Goal: Task Accomplishment & Management: Manage account settings

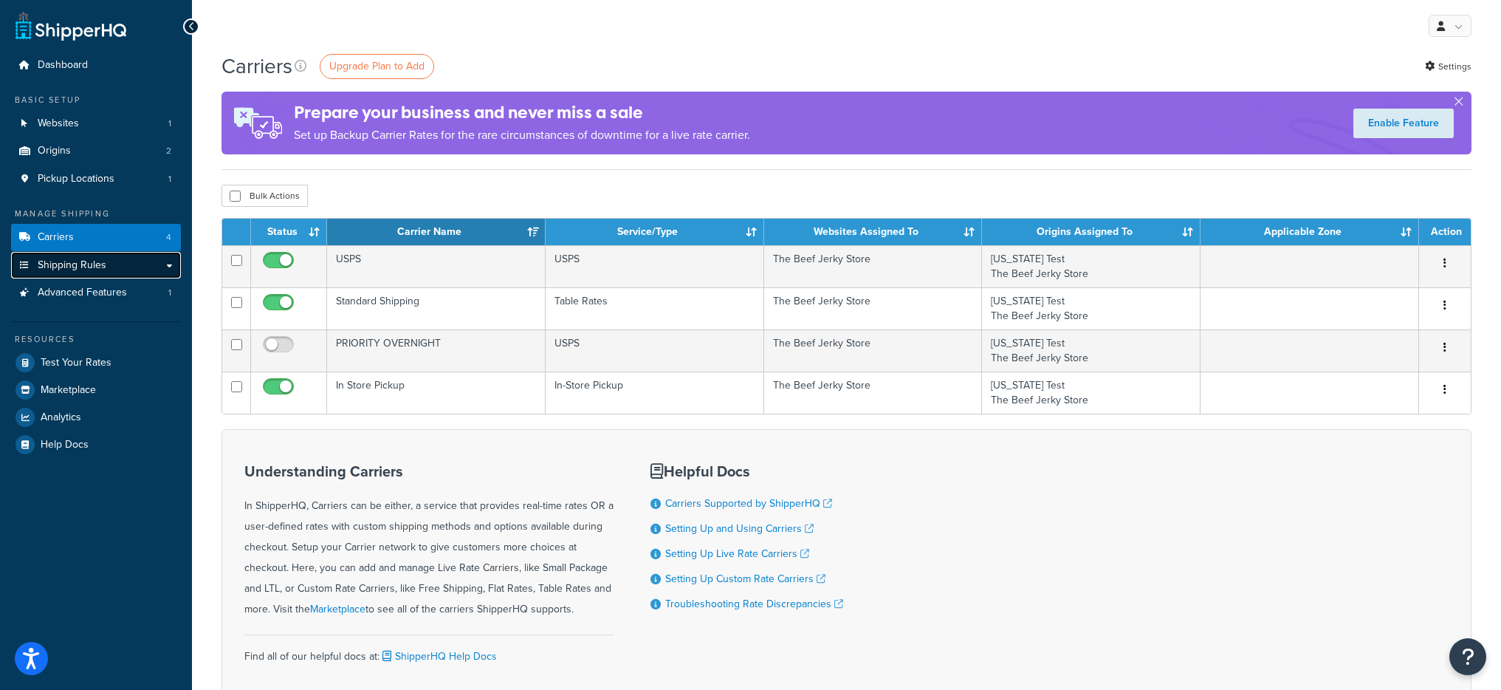
click at [113, 265] on link "Shipping Rules" at bounding box center [96, 265] width 170 height 27
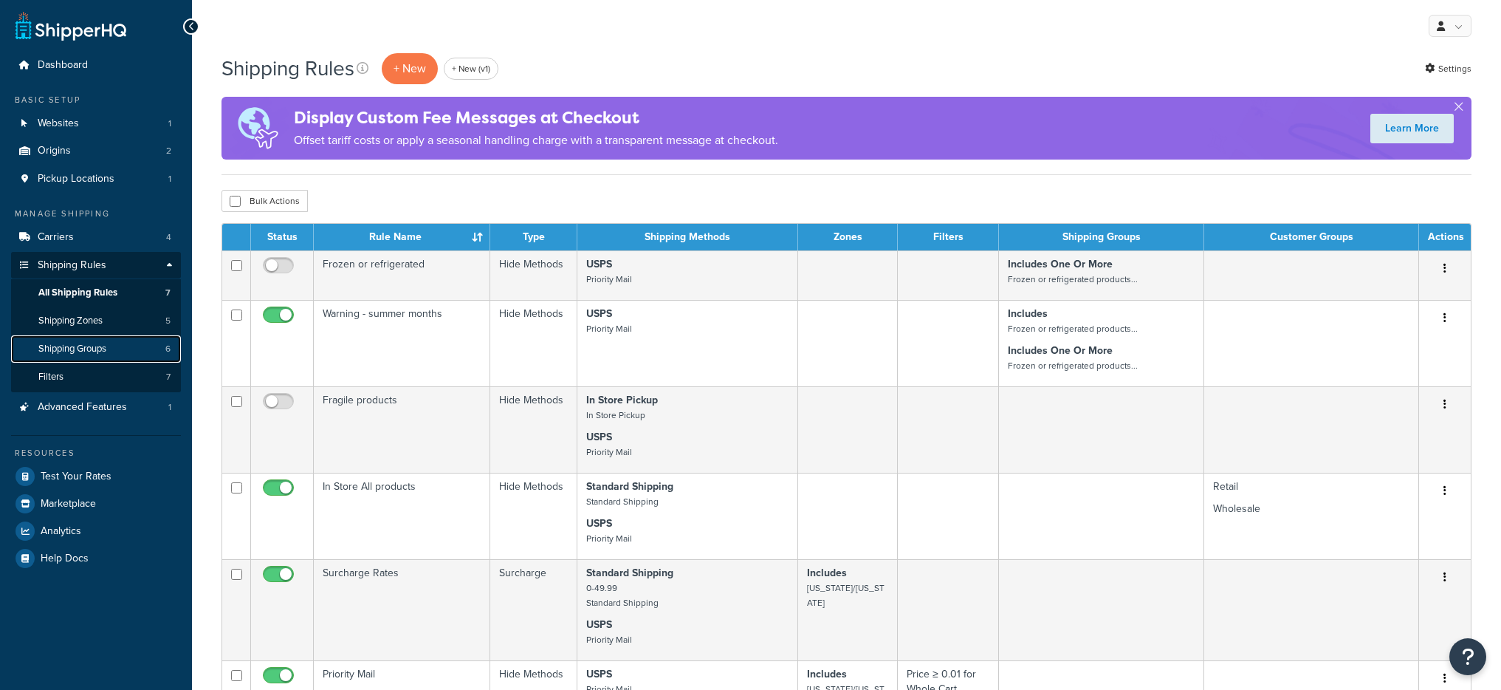
click at [100, 355] on link "Shipping Groups 6" at bounding box center [96, 348] width 170 height 27
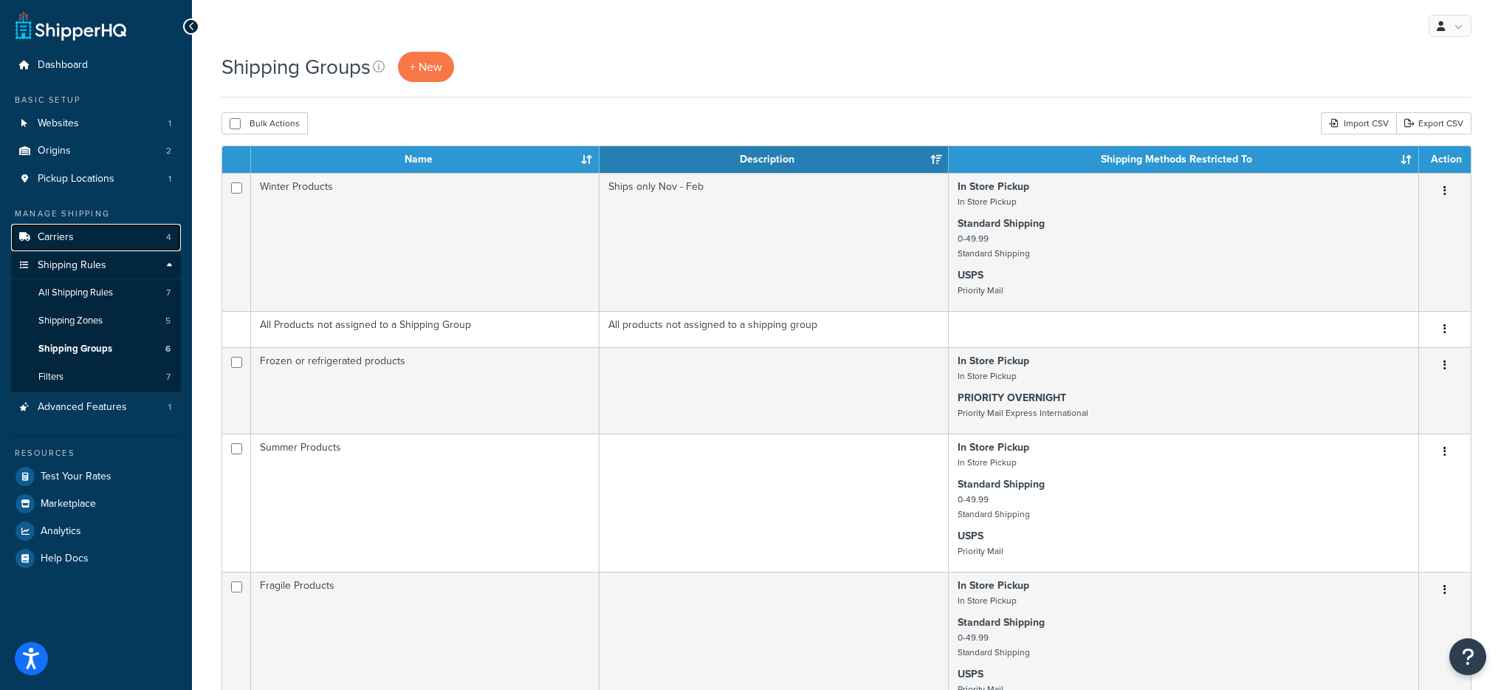
click at [52, 243] on span "Carriers" at bounding box center [56, 237] width 36 height 13
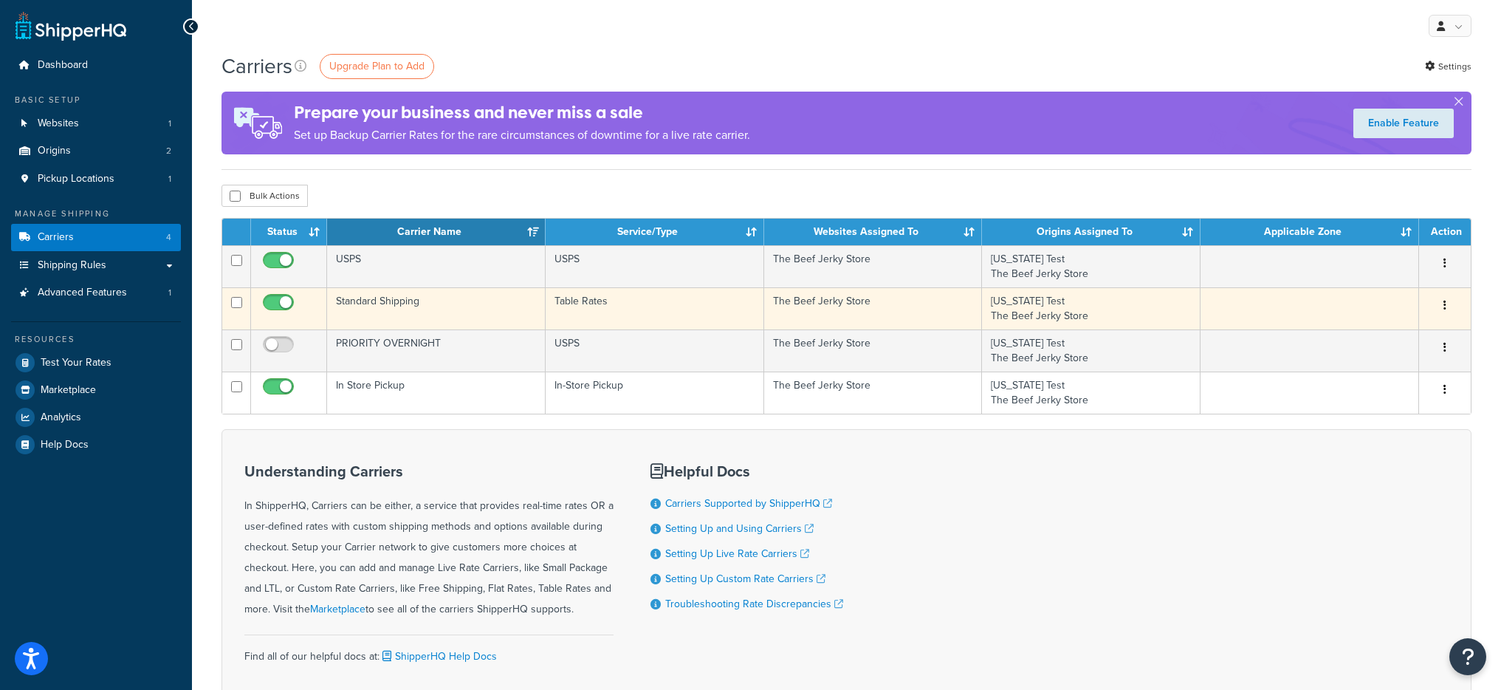
click at [465, 303] on td "Standard Shipping" at bounding box center [436, 308] width 219 height 42
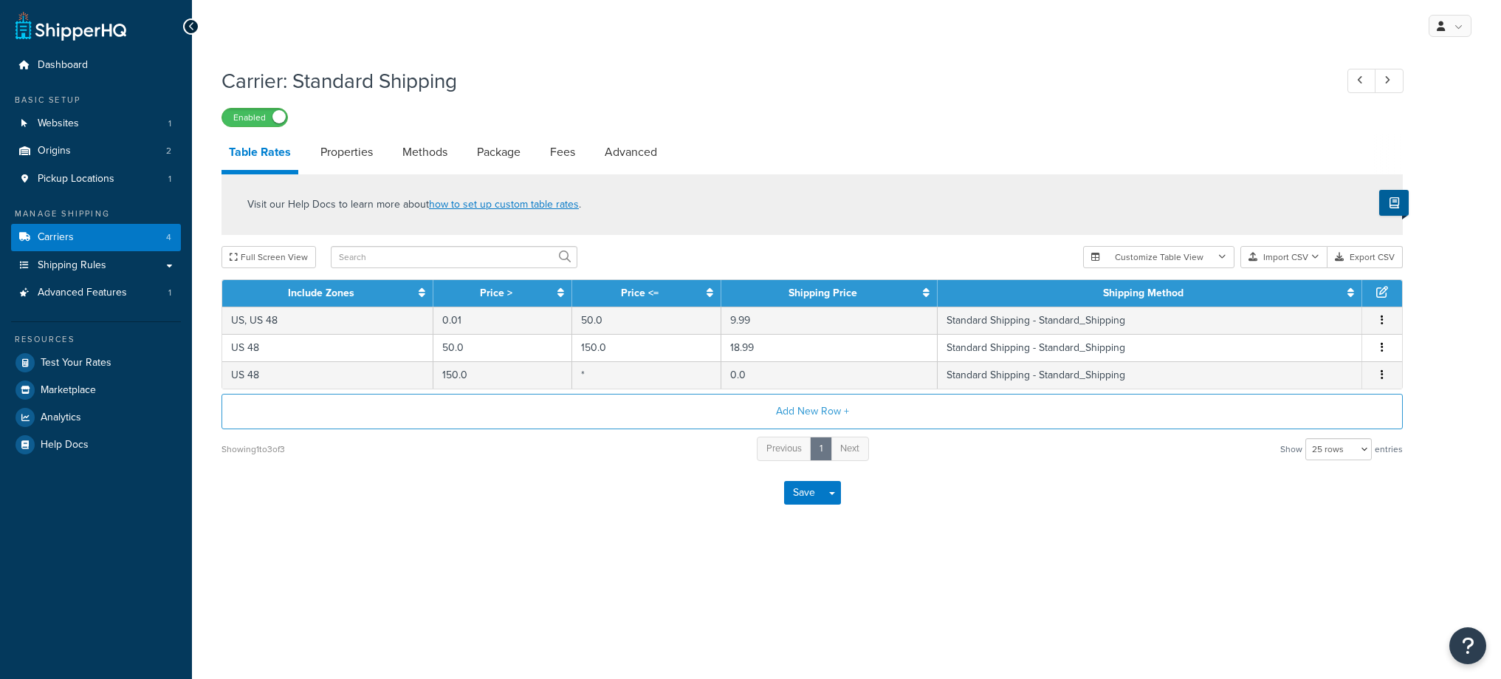
select select "25"
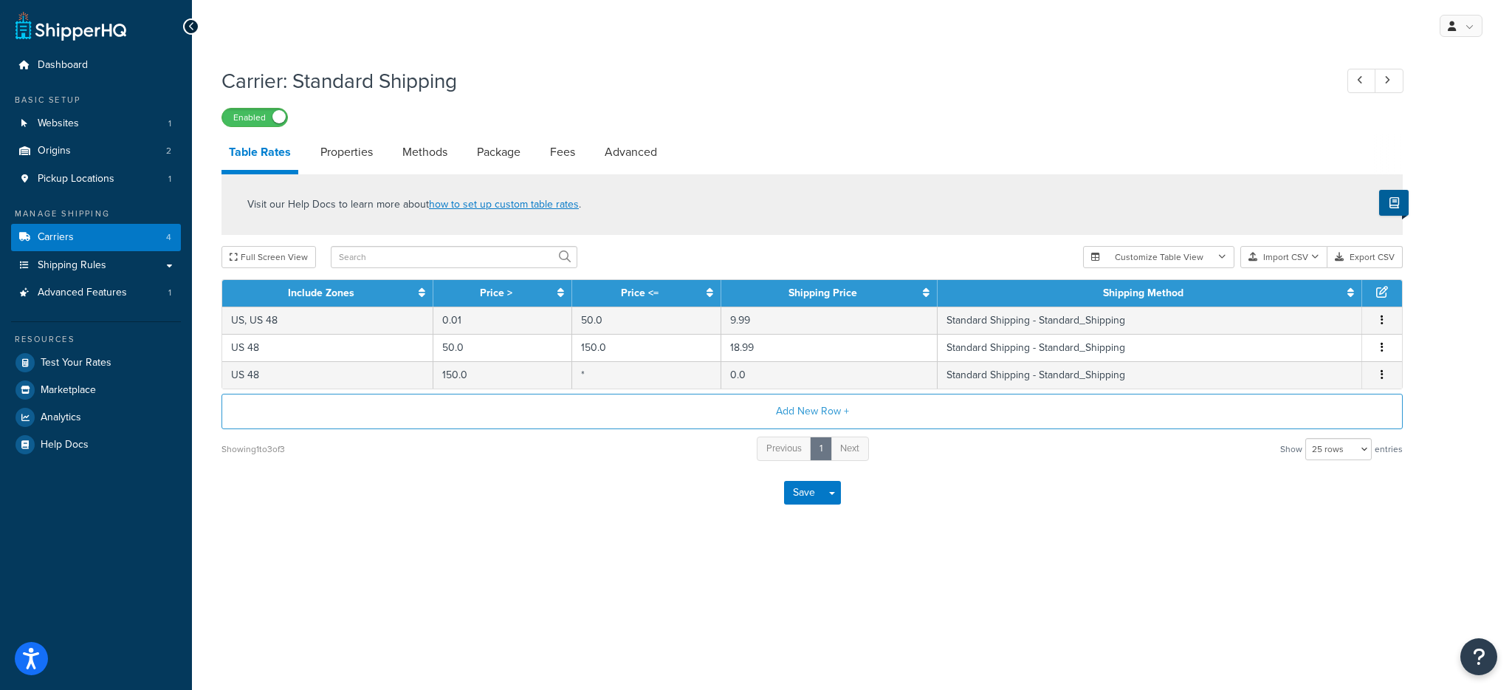
click at [83, 44] on div "Dashboard Basic Setup Websites 1 Origins 2 Pickup Locations 1 Manage Shipping C…" at bounding box center [96, 345] width 192 height 690
click at [85, 61] on span "Dashboard" at bounding box center [63, 65] width 50 height 13
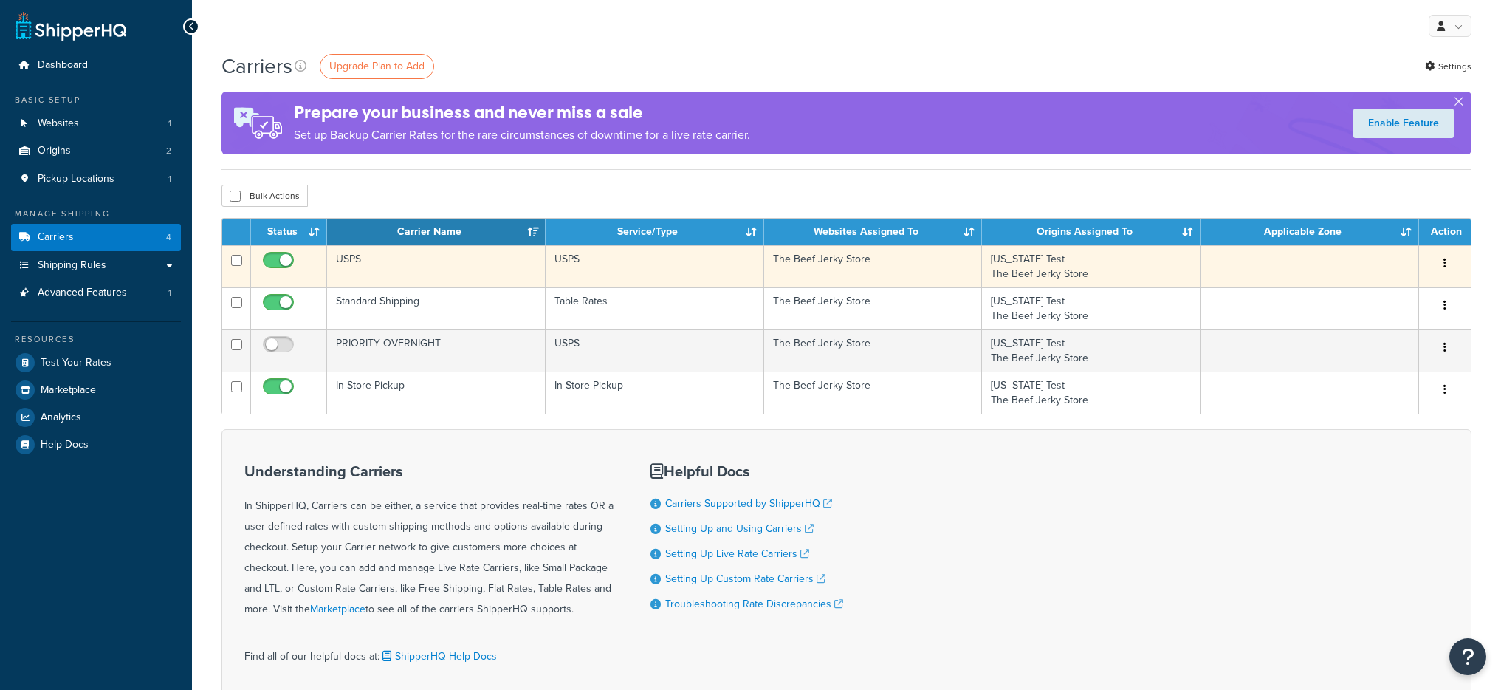
click at [402, 269] on td "USPS" at bounding box center [436, 266] width 219 height 42
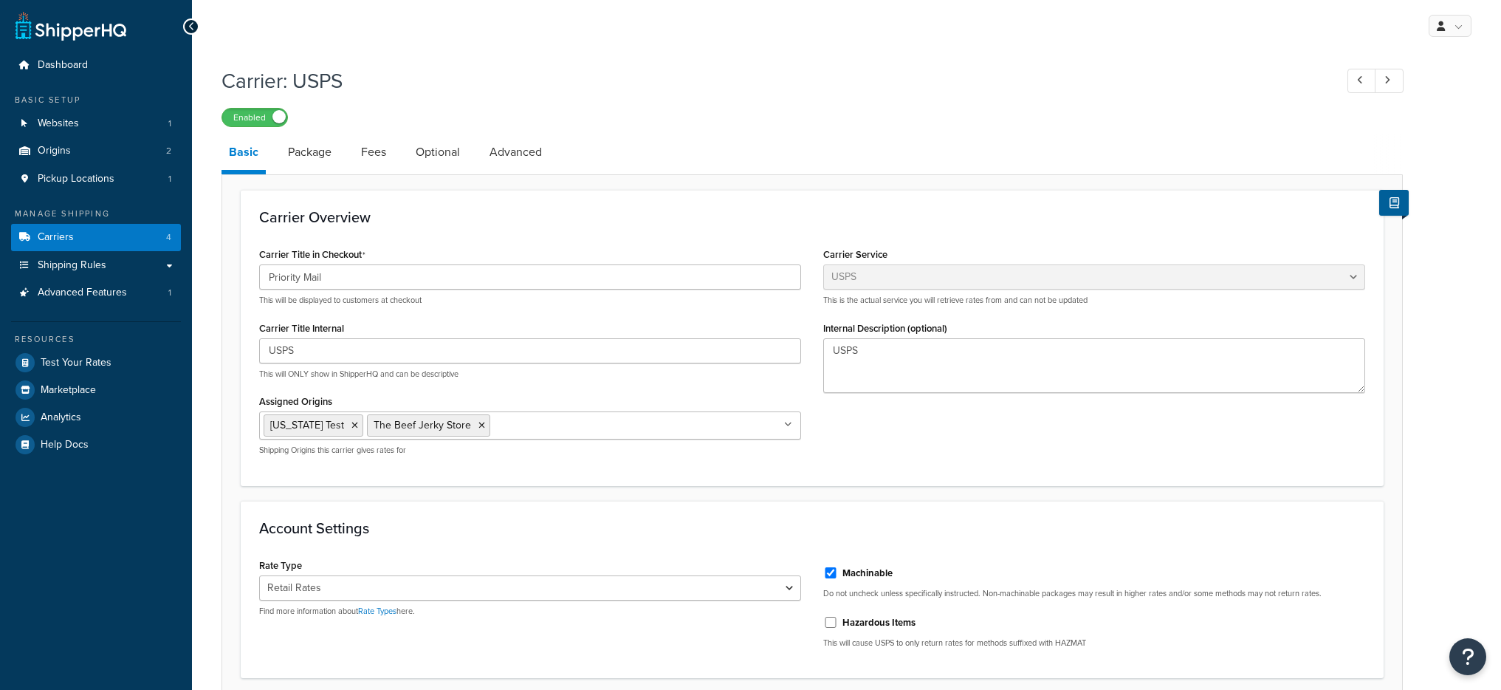
select select "usps"
click at [110, 232] on link "Carriers 4" at bounding box center [96, 237] width 170 height 27
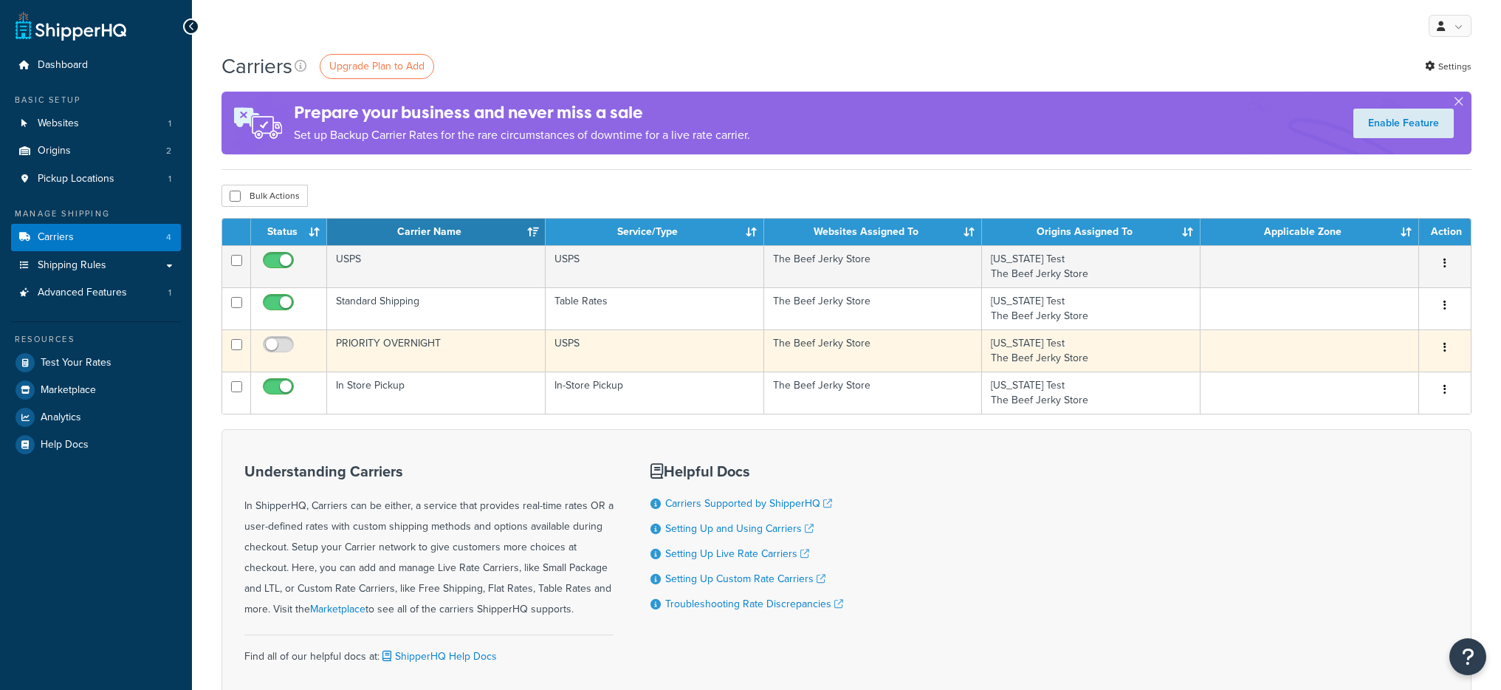
click at [428, 355] on td "PRIORITY OVERNIGHT" at bounding box center [436, 350] width 219 height 42
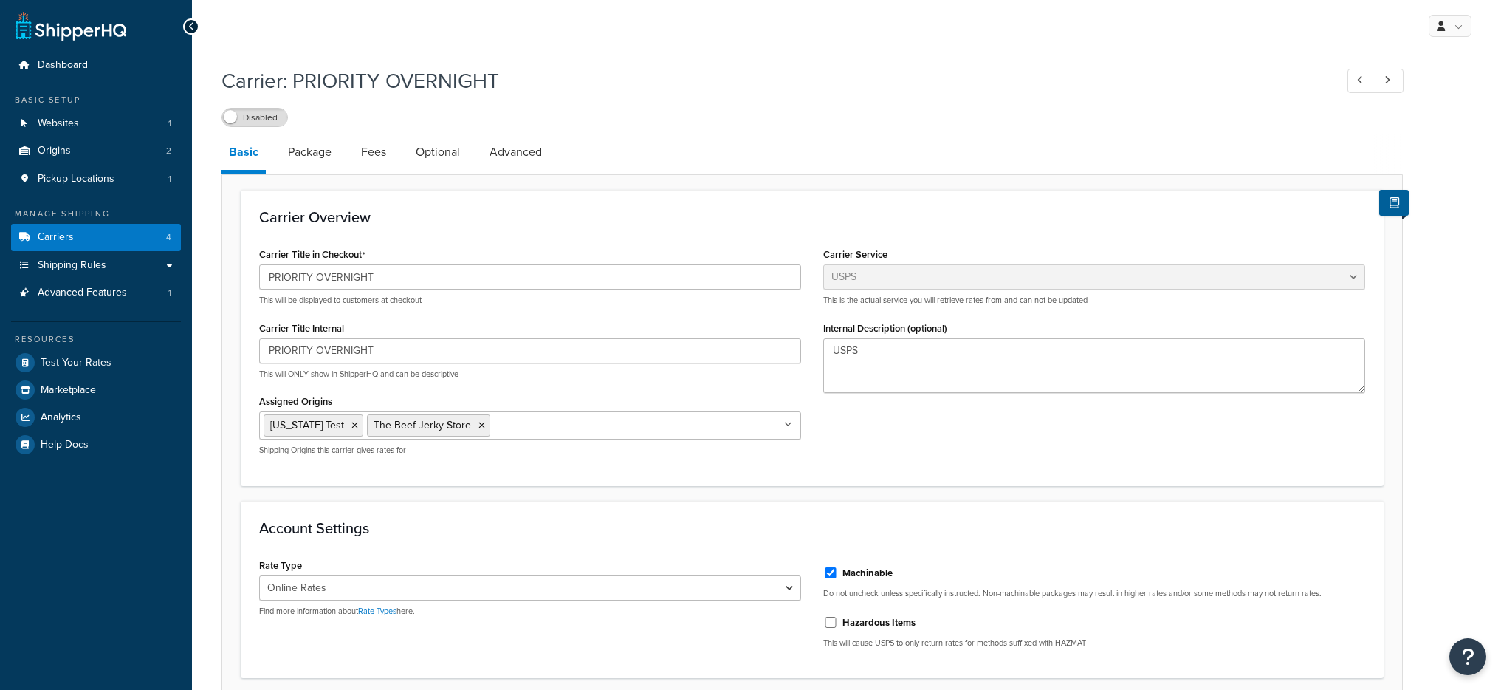
select select "usps"
select select "ONLINE"
click at [89, 250] on link "Carriers 4" at bounding box center [96, 237] width 170 height 27
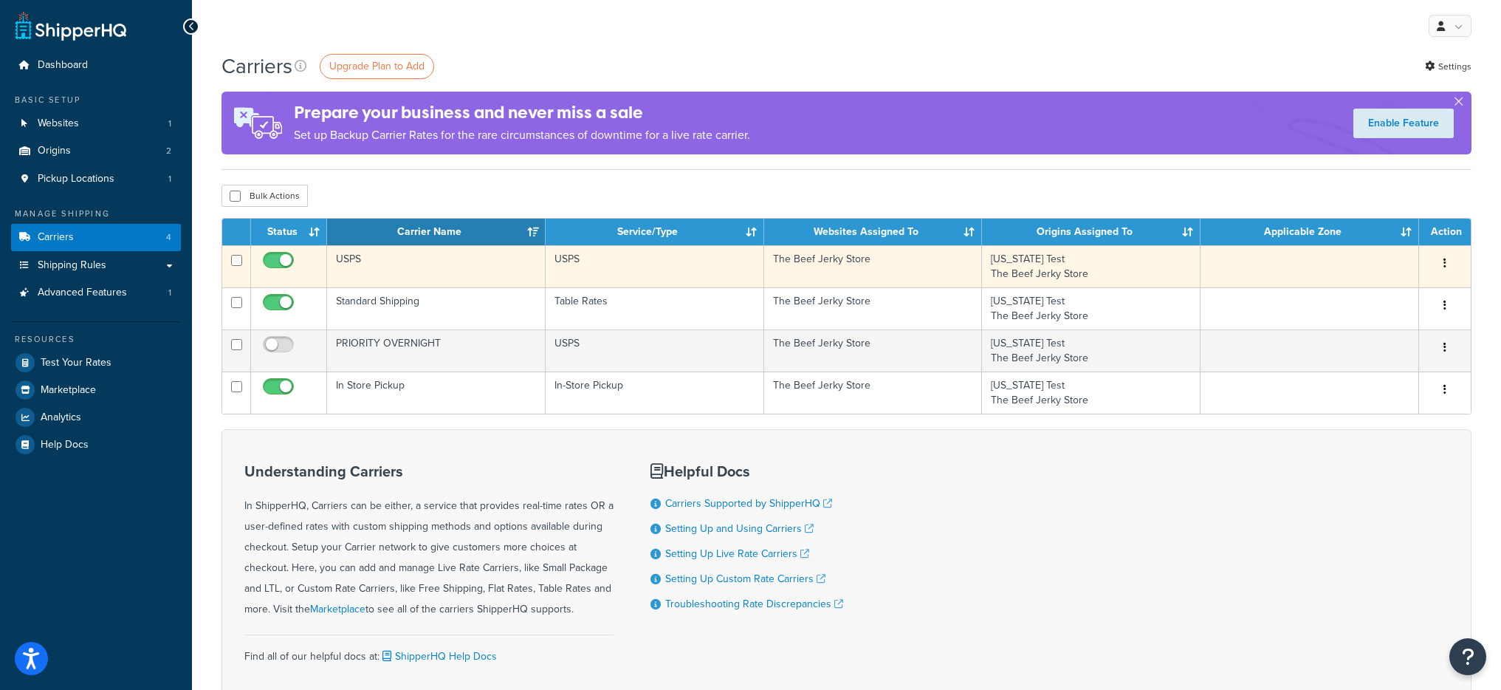
click at [414, 264] on td "USPS" at bounding box center [436, 266] width 219 height 42
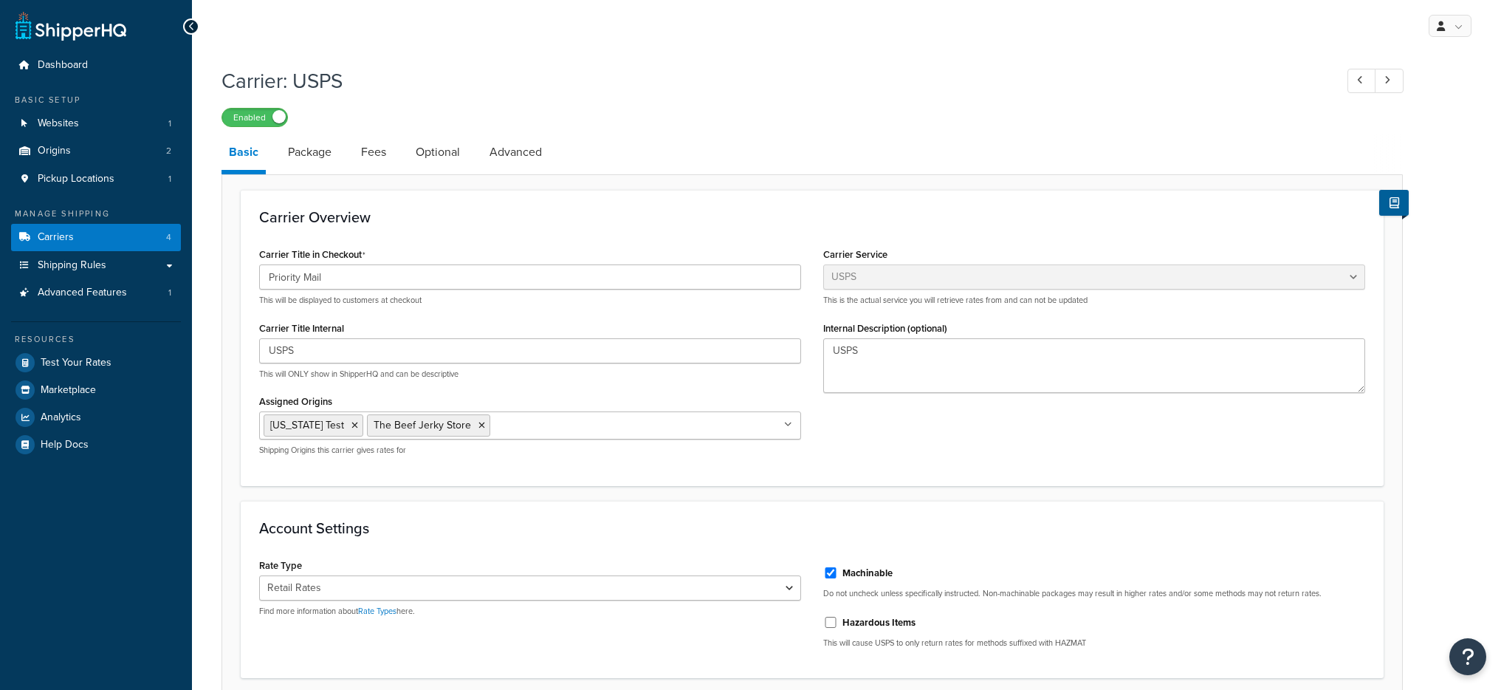
select select "usps"
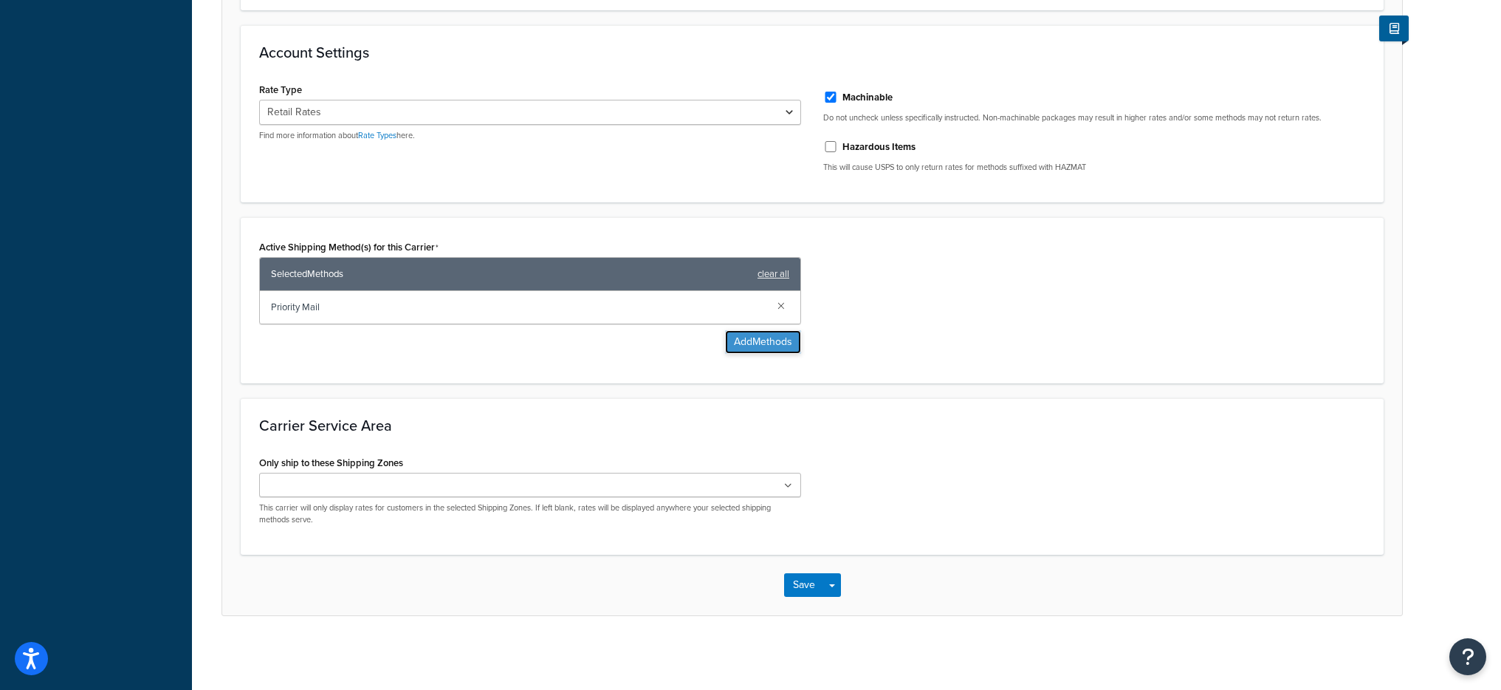
click at [787, 353] on button "Add Methods" at bounding box center [763, 342] width 76 height 24
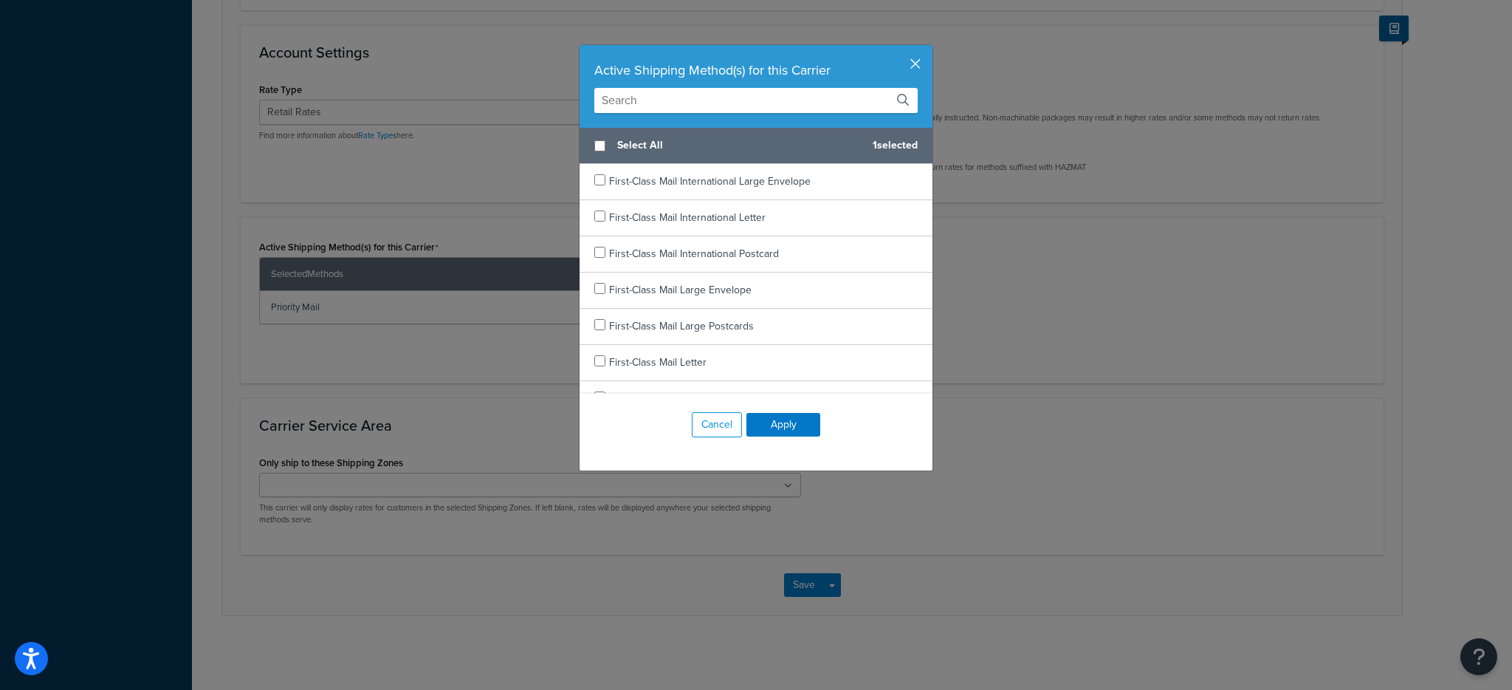
click at [929, 49] on button "button" at bounding box center [931, 47] width 4 height 4
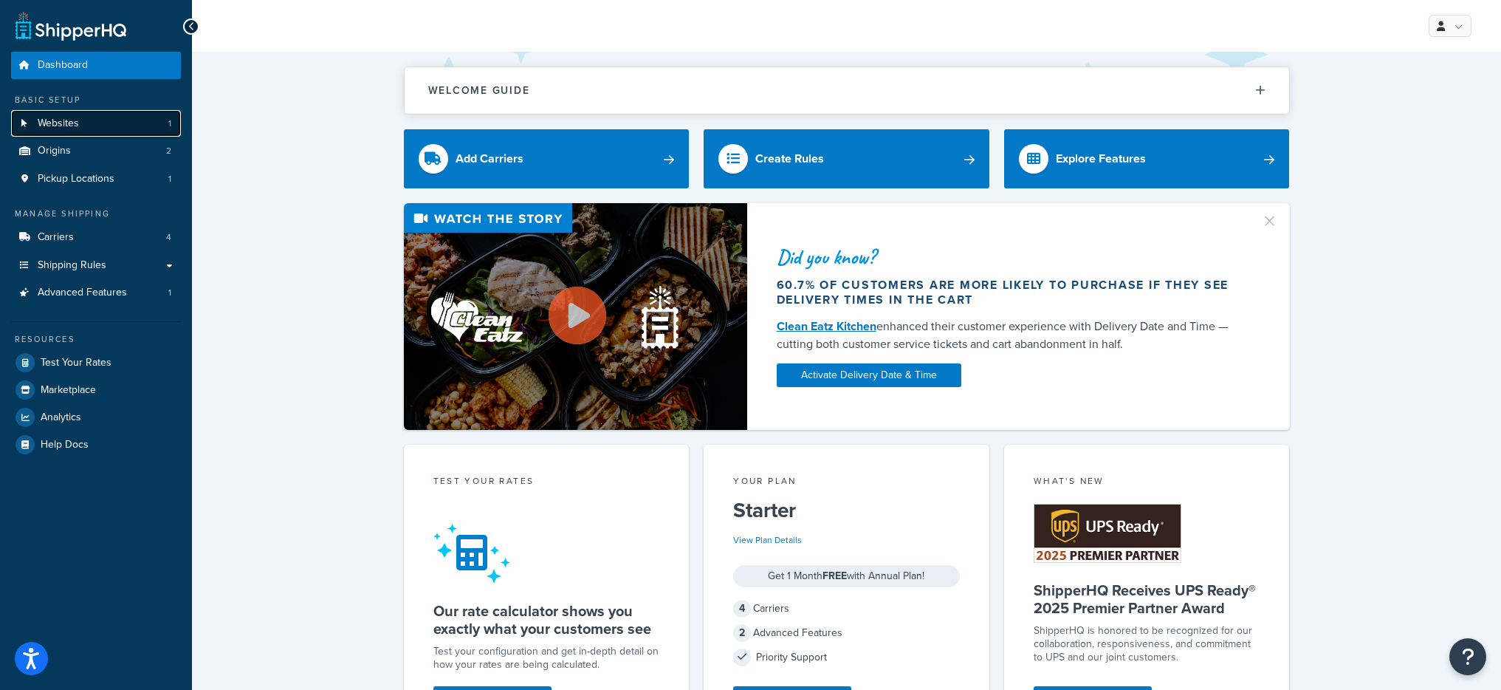
click at [151, 124] on link "Websites 1" at bounding box center [96, 123] width 170 height 27
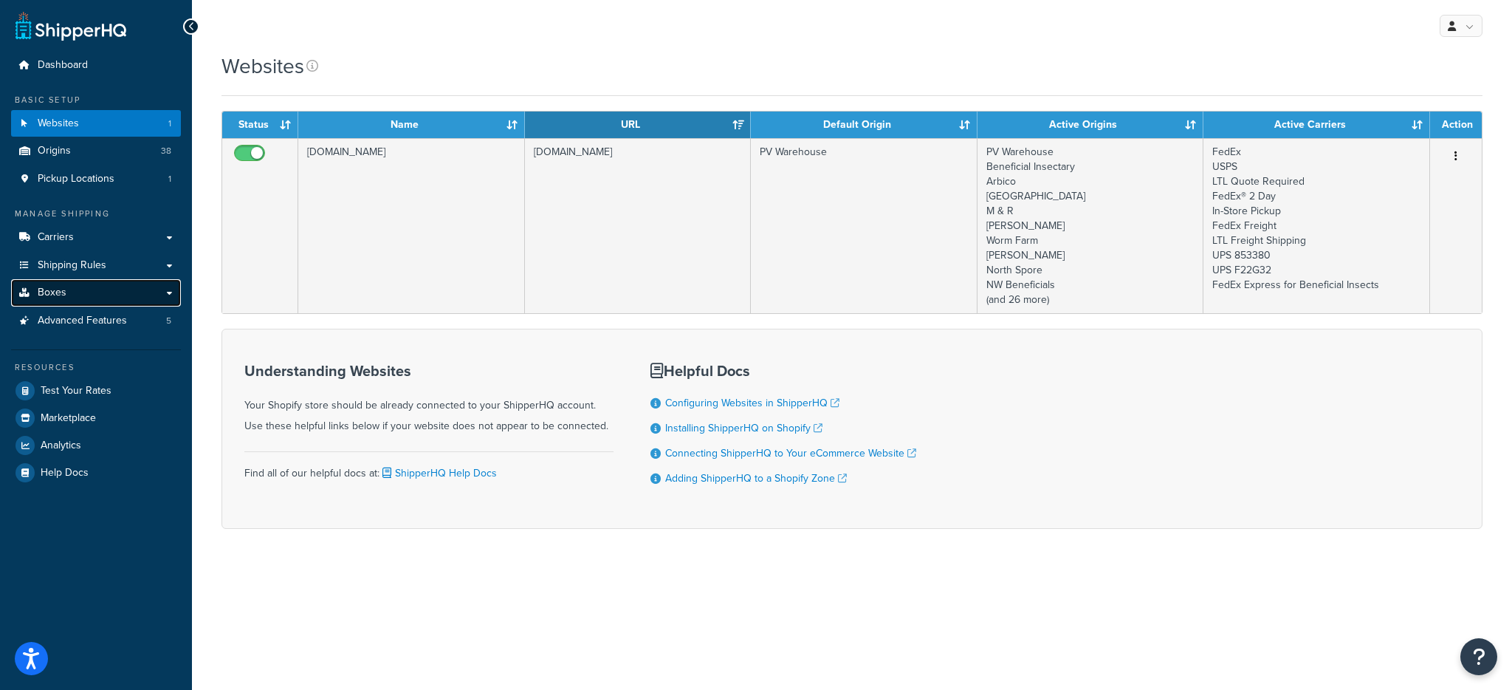
click at [95, 297] on link "Boxes" at bounding box center [96, 292] width 170 height 27
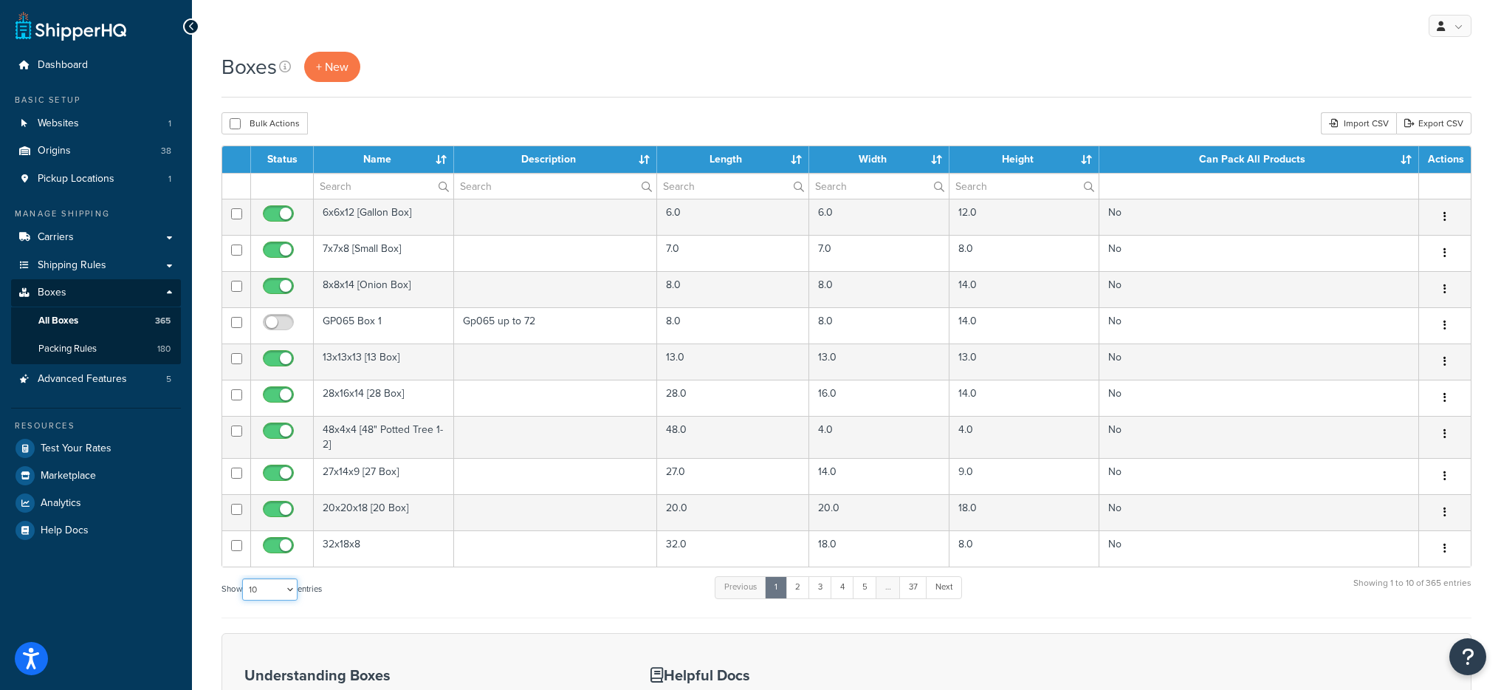
click at [270, 584] on select "10 15 25 50 100 1000" at bounding box center [269, 589] width 55 height 22
select select "1000"
click at [244, 578] on select "10 15 25 50 100 1000" at bounding box center [269, 589] width 55 height 22
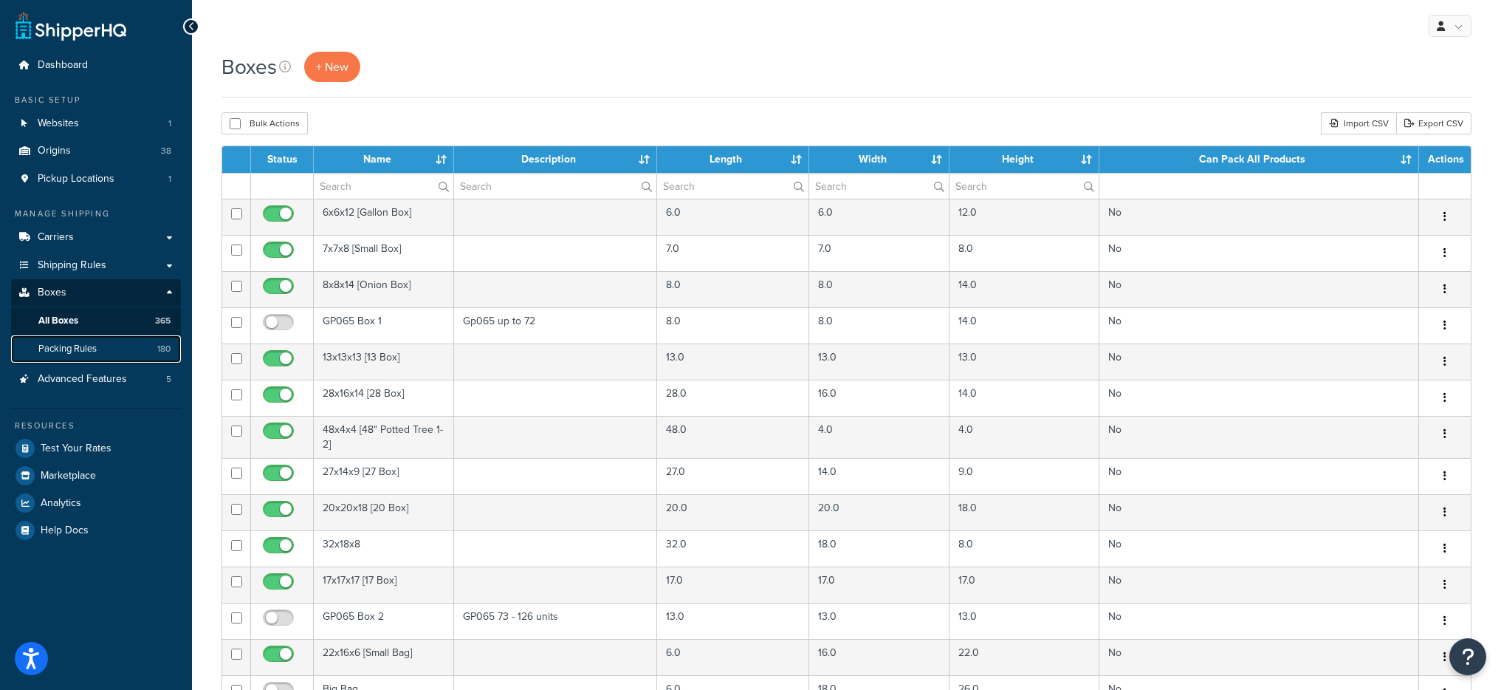
click at [111, 346] on link "Packing Rules 180" at bounding box center [96, 348] width 170 height 27
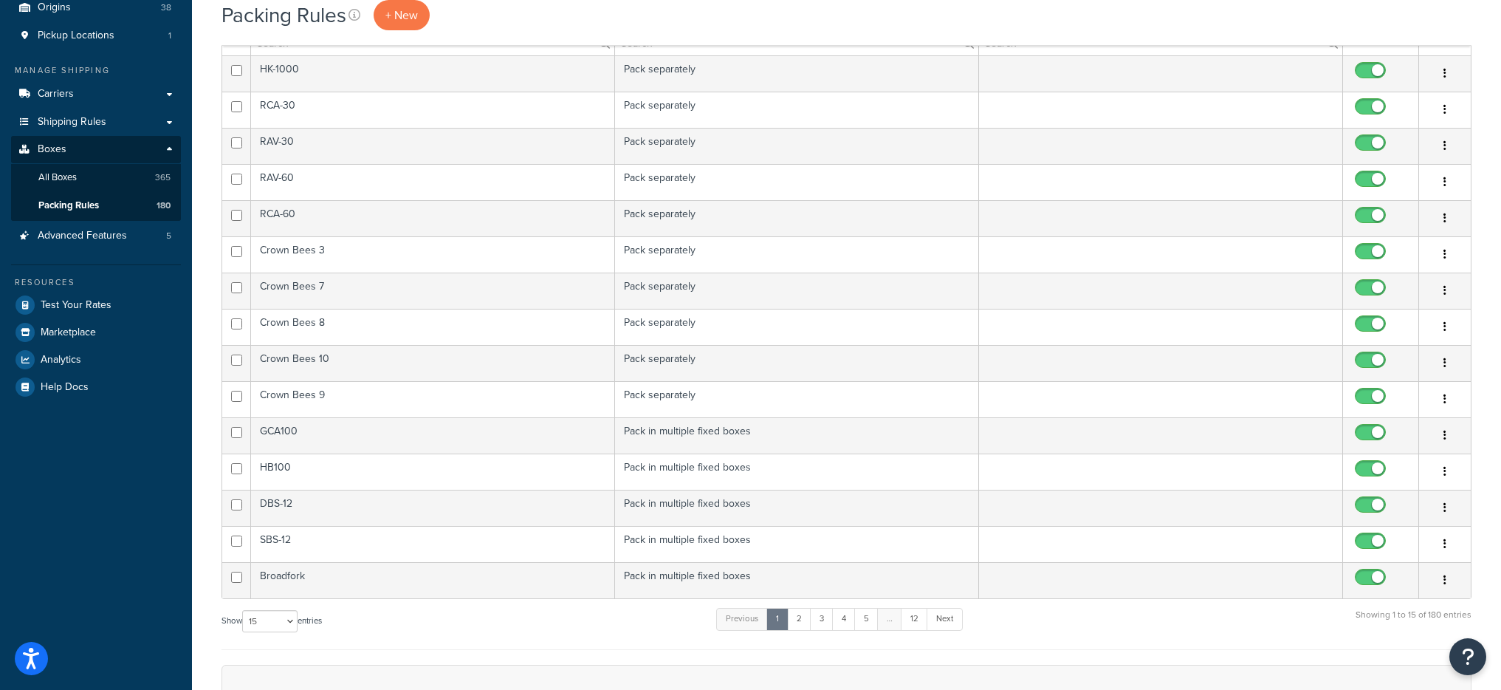
scroll to position [436, 0]
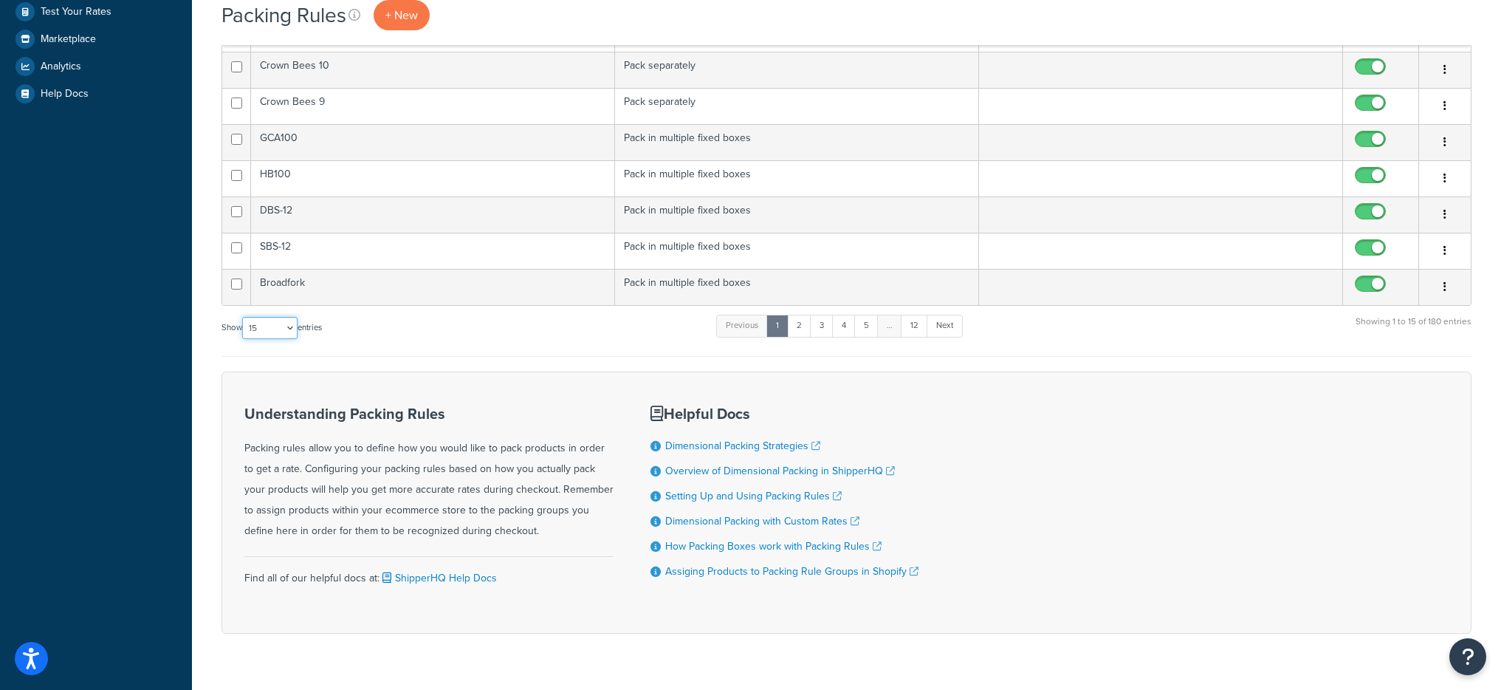
click at [262, 330] on select "10 15 25 50 100" at bounding box center [269, 328] width 55 height 22
select select "100"
click at [244, 339] on select "10 15 25 50 100" at bounding box center [269, 328] width 55 height 22
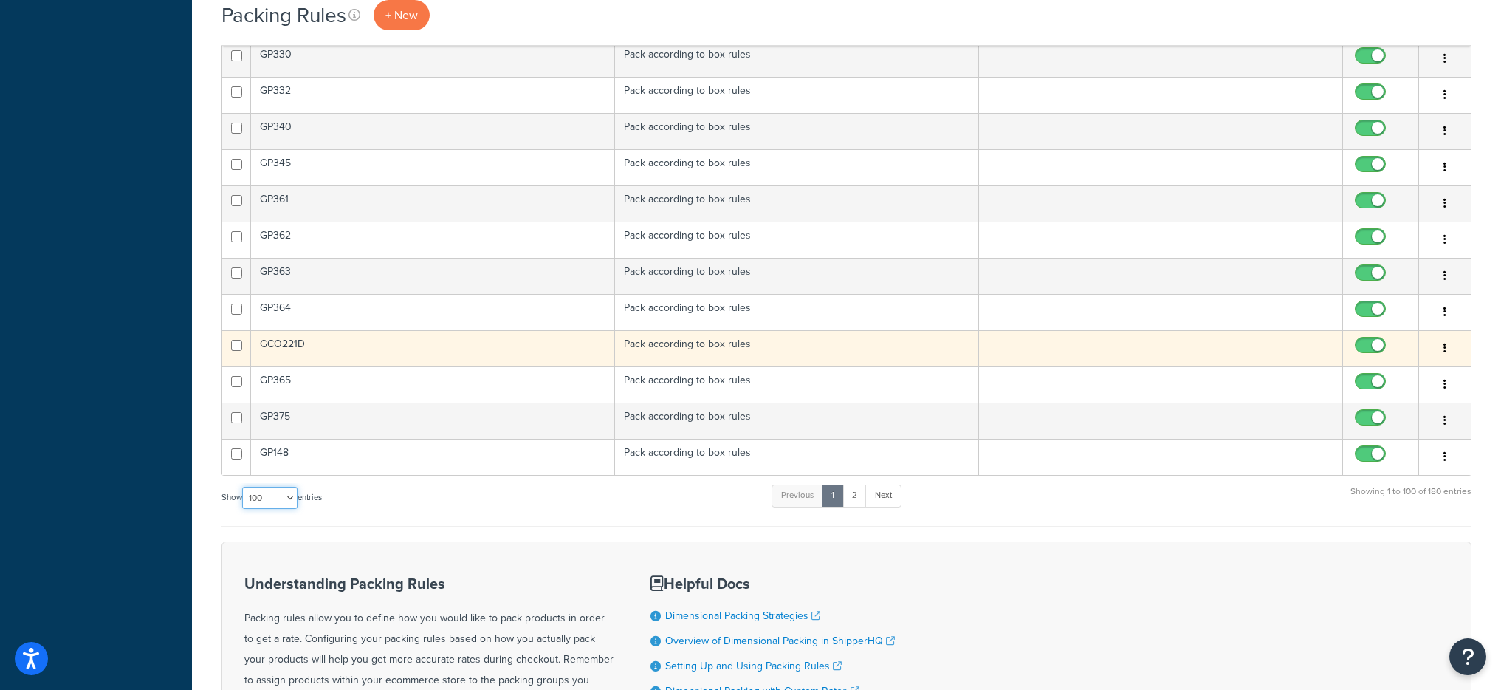
scroll to position [3277, 0]
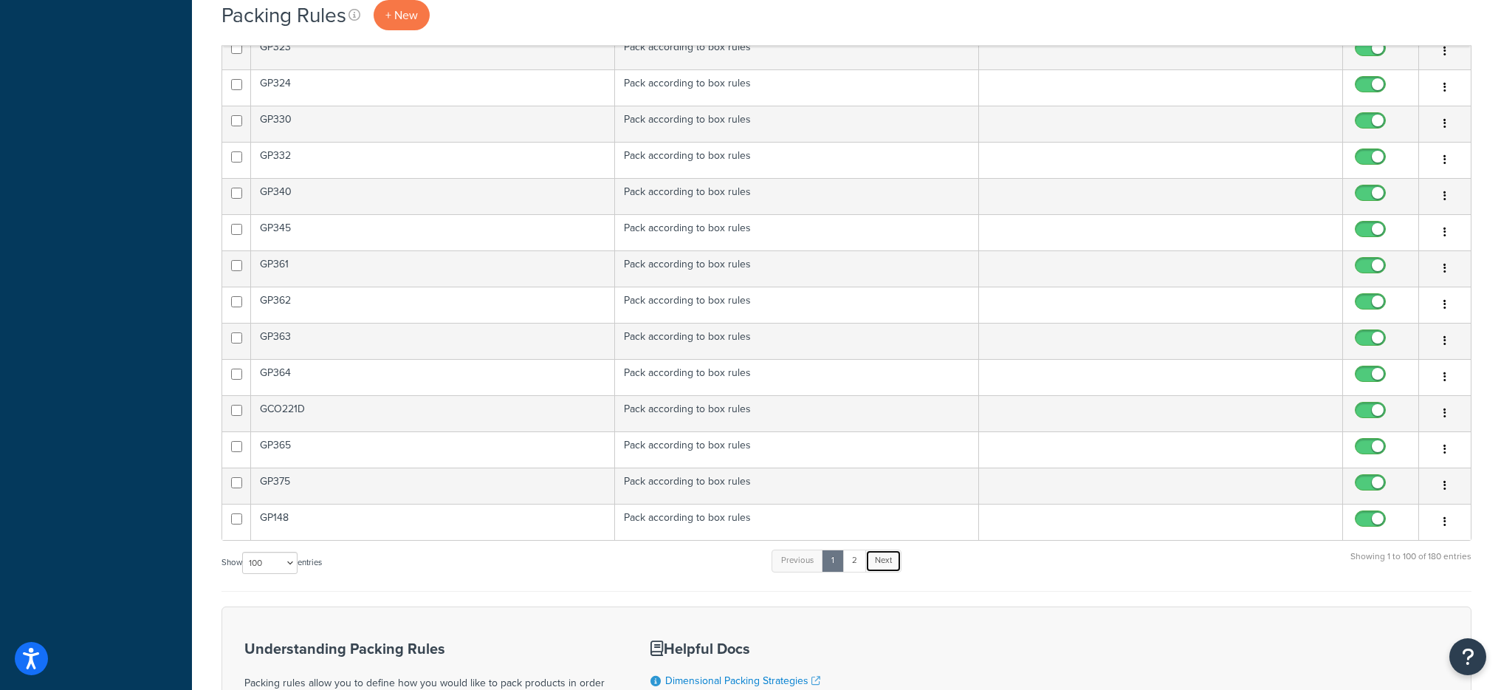
click at [879, 570] on link "Next" at bounding box center [883, 560] width 36 height 22
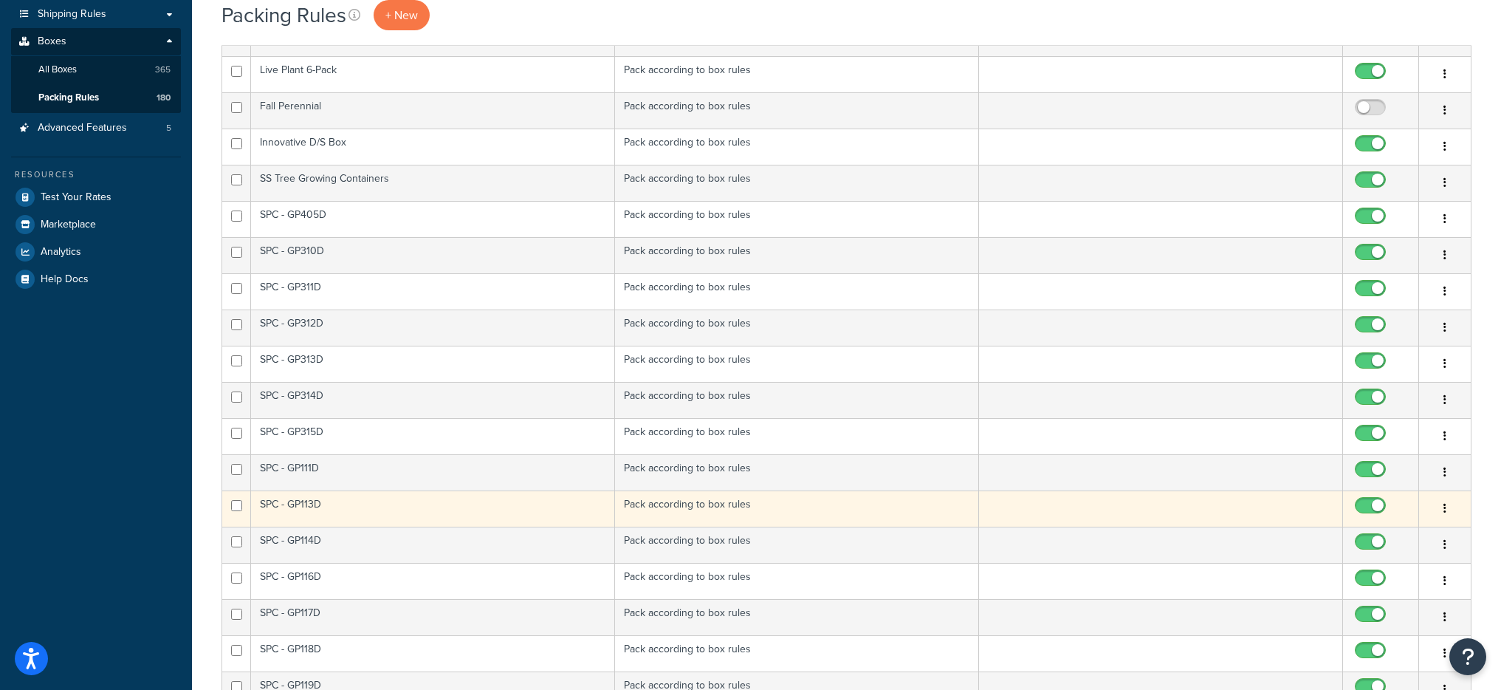
scroll to position [0, 0]
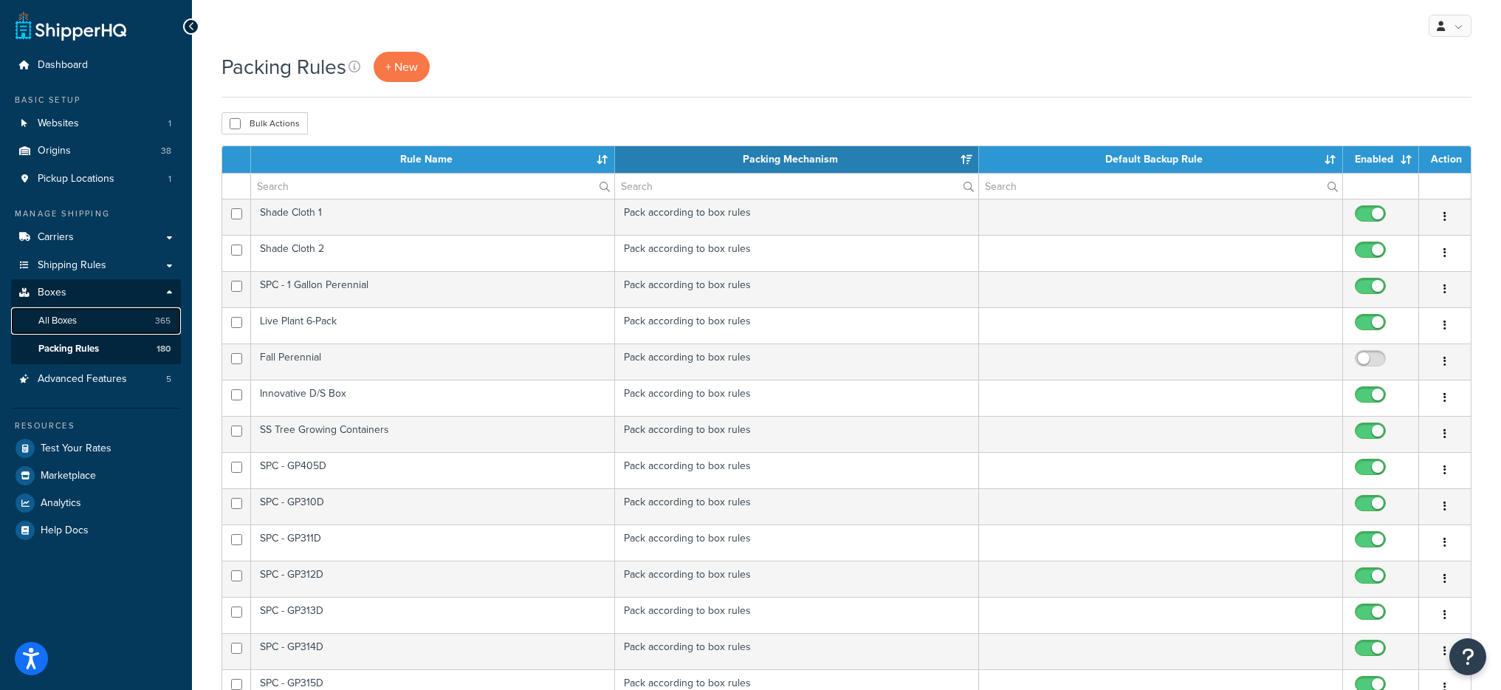
drag, startPoint x: 121, startPoint y: 313, endPoint x: 145, endPoint y: 295, distance: 29.5
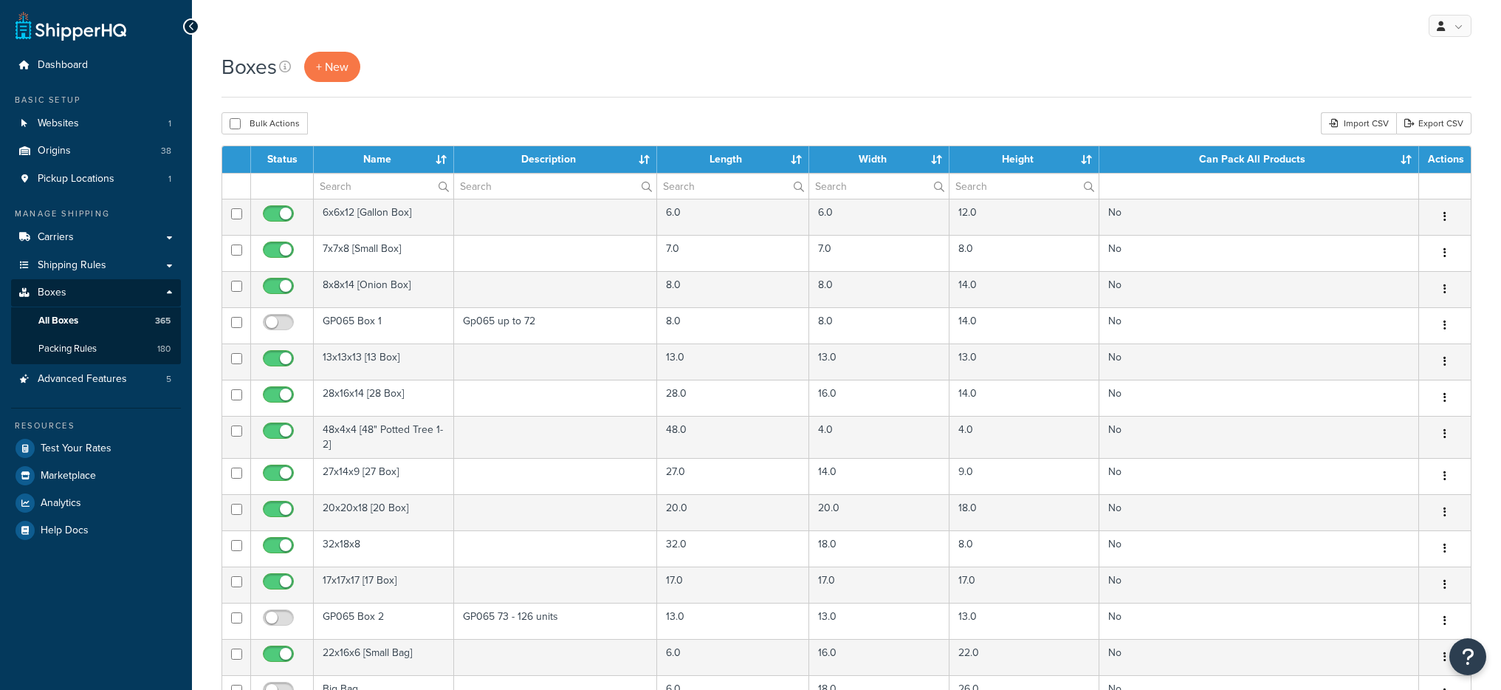
select select "1000"
click at [349, 189] on input "text" at bounding box center [384, 186] width 140 height 25
type input "o"
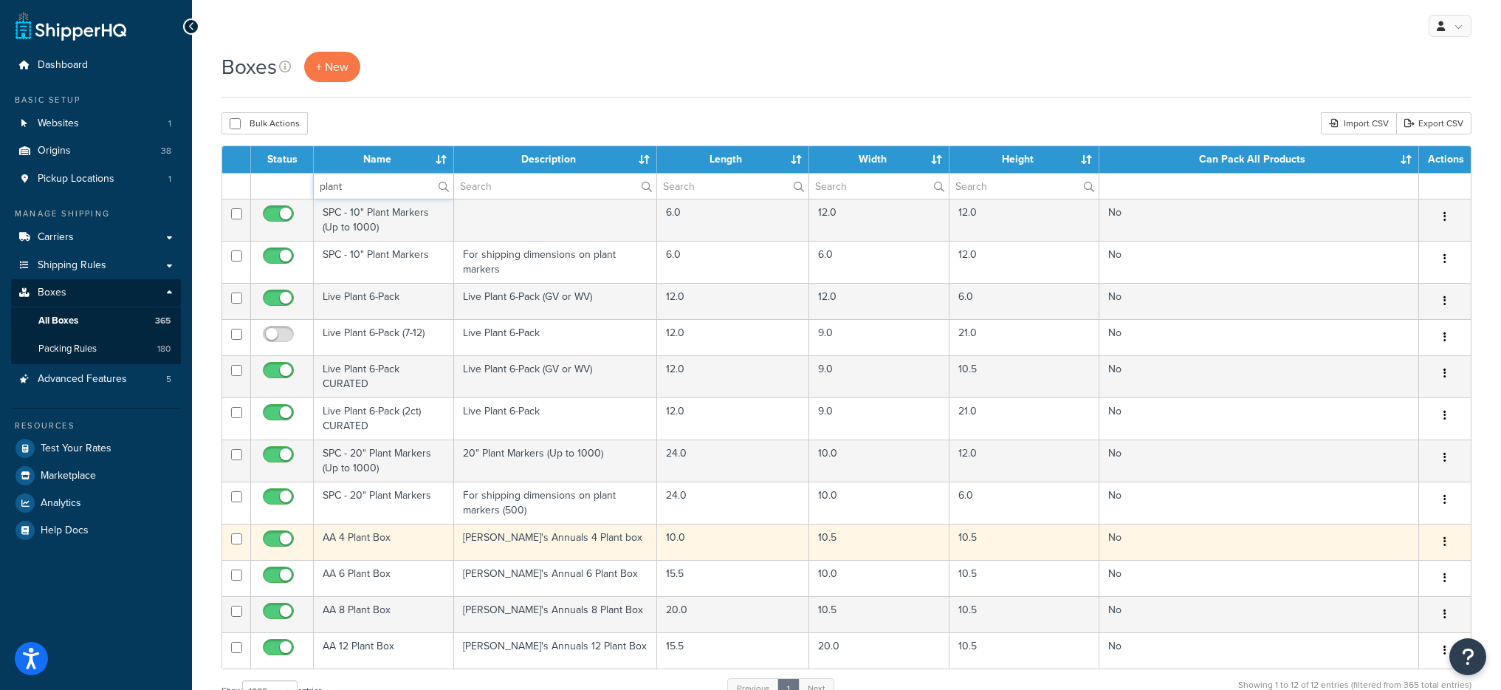
type input "plant"
click at [395, 537] on td "AA 4 Plant Box" at bounding box center [384, 542] width 140 height 36
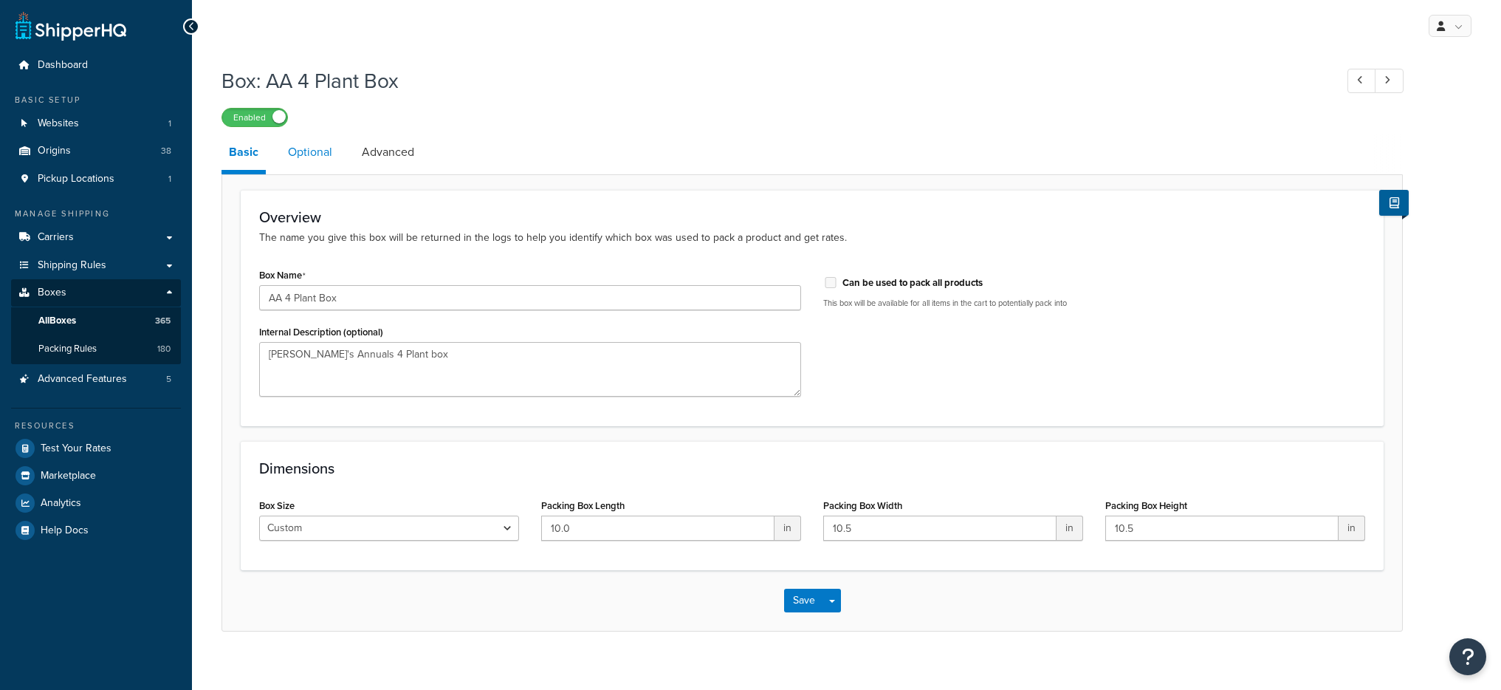
click at [286, 158] on link "Optional" at bounding box center [310, 151] width 59 height 35
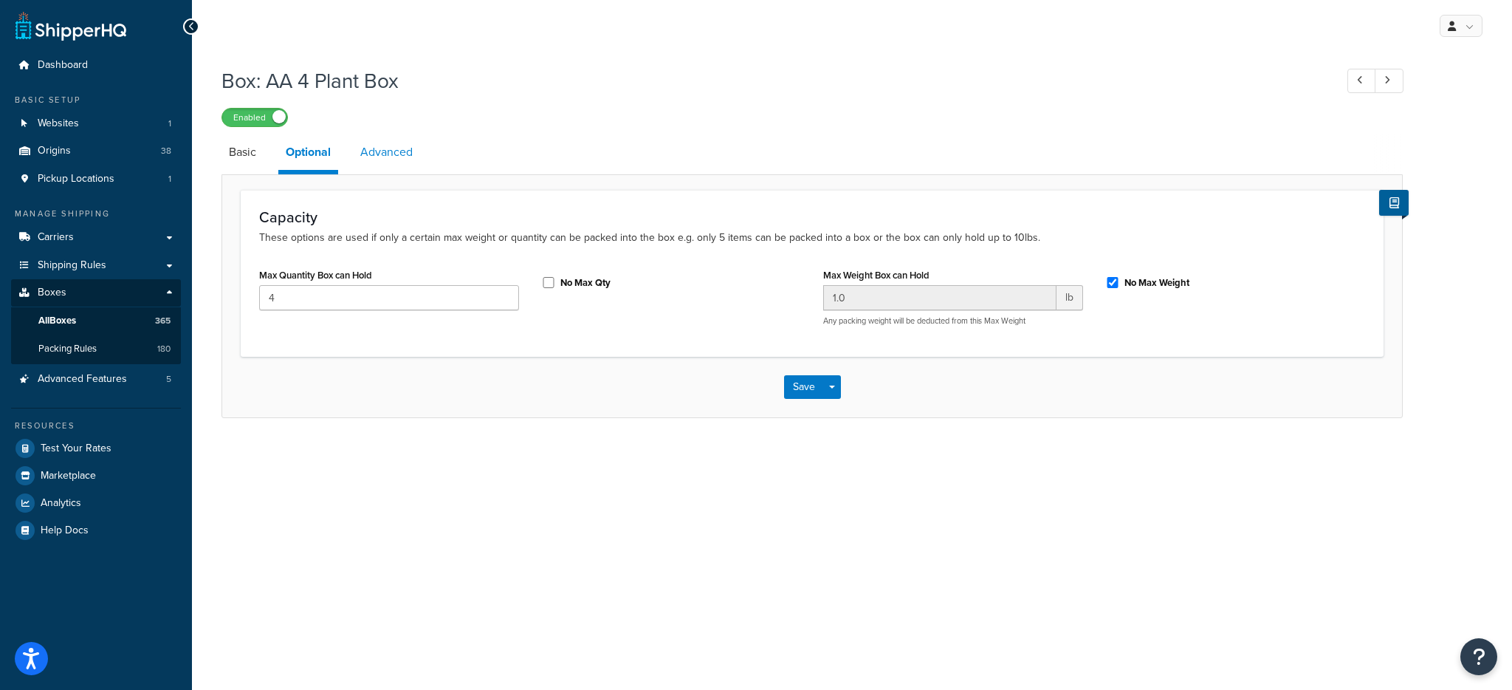
click at [375, 148] on link "Advanced" at bounding box center [386, 151] width 67 height 35
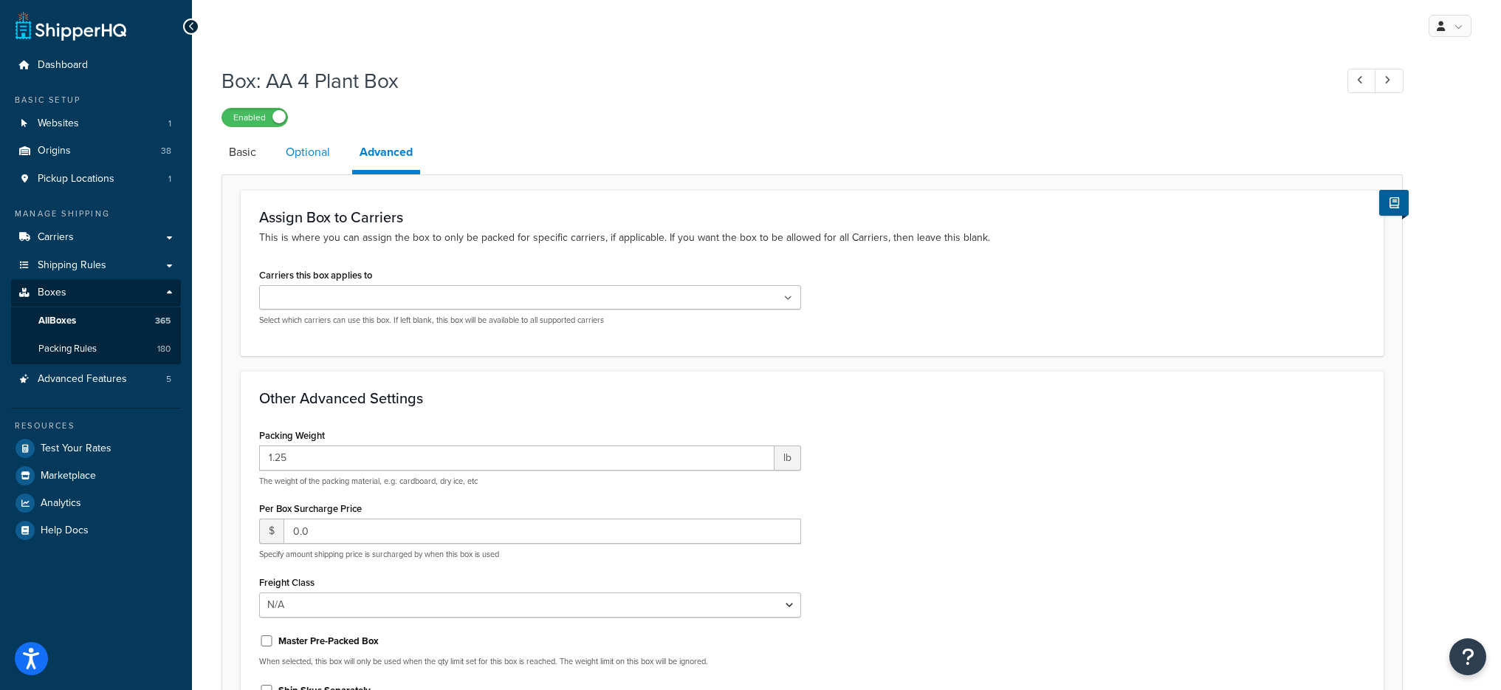
click at [315, 149] on link "Optional" at bounding box center [307, 151] width 59 height 35
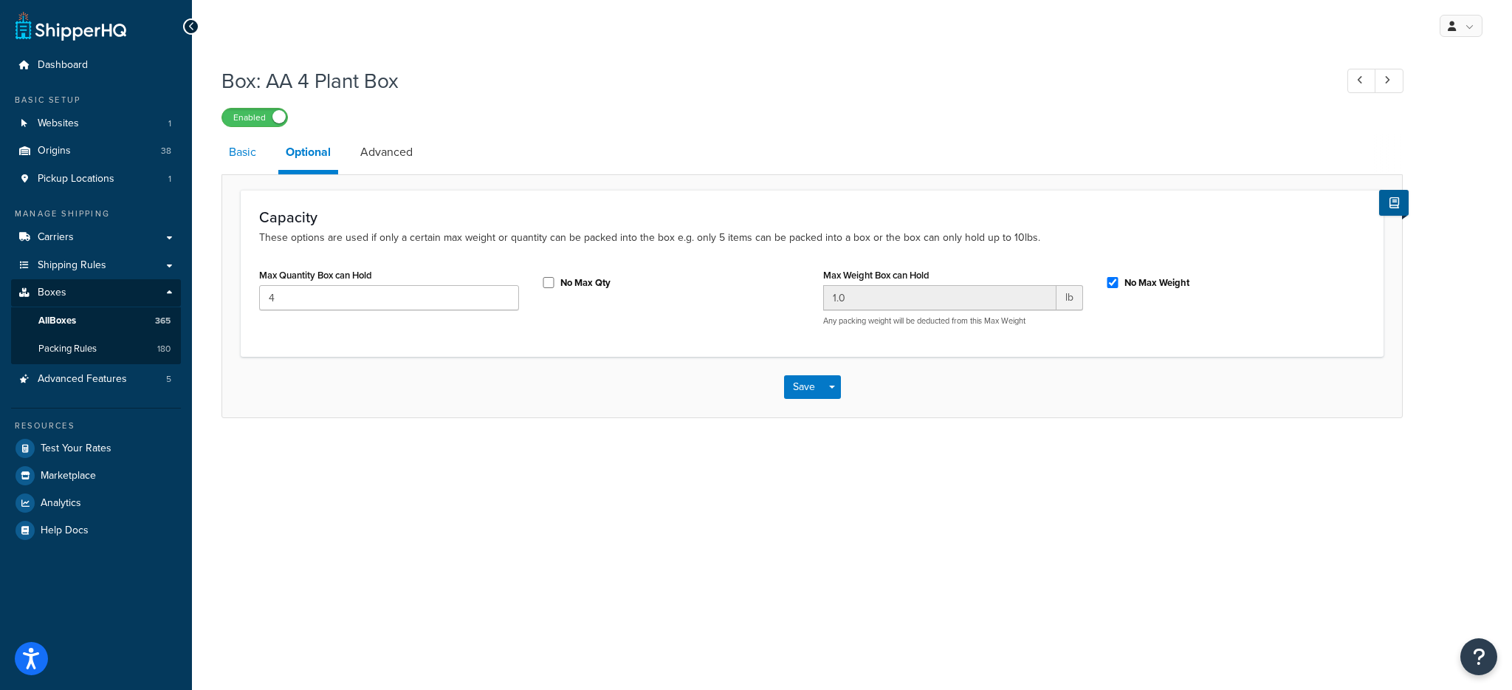
click at [256, 148] on link "Basic" at bounding box center [243, 151] width 42 height 35
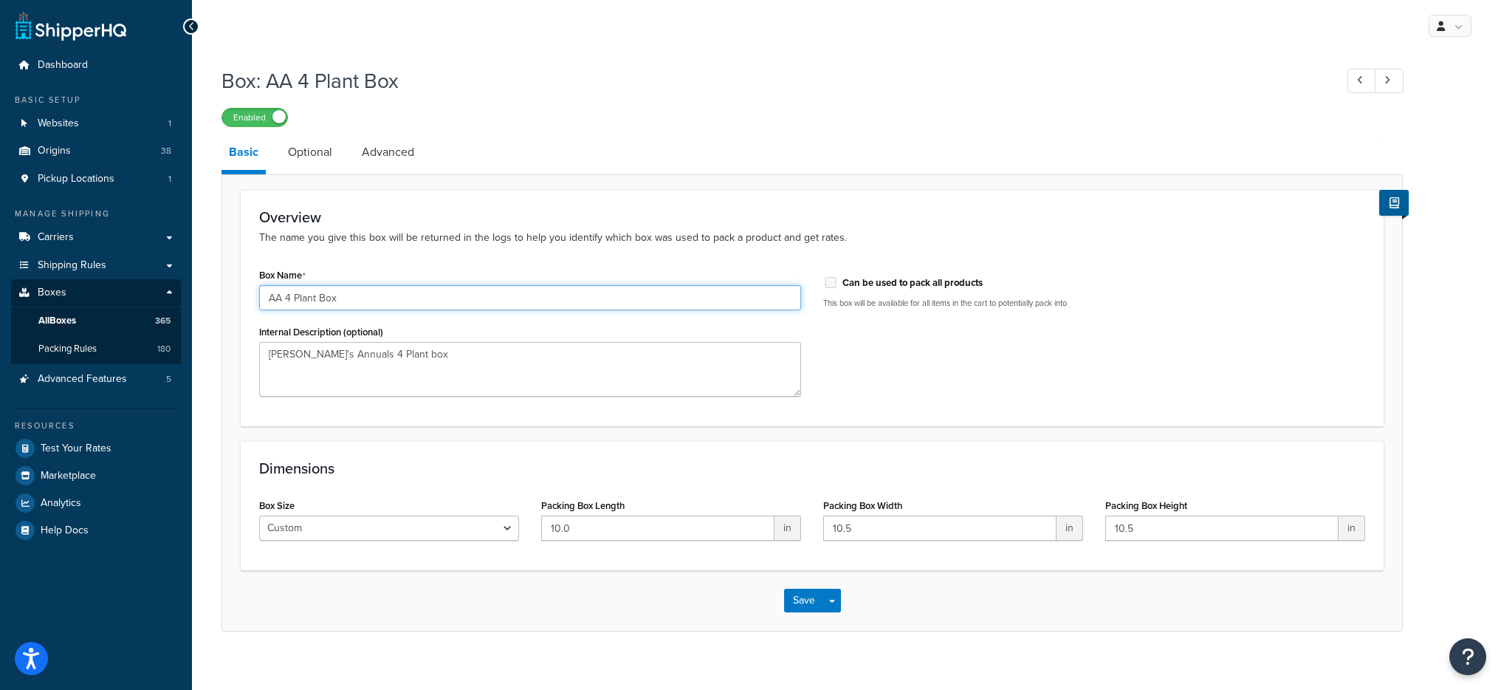
click at [336, 287] on input "AA 4 Plant Box" at bounding box center [530, 297] width 542 height 25
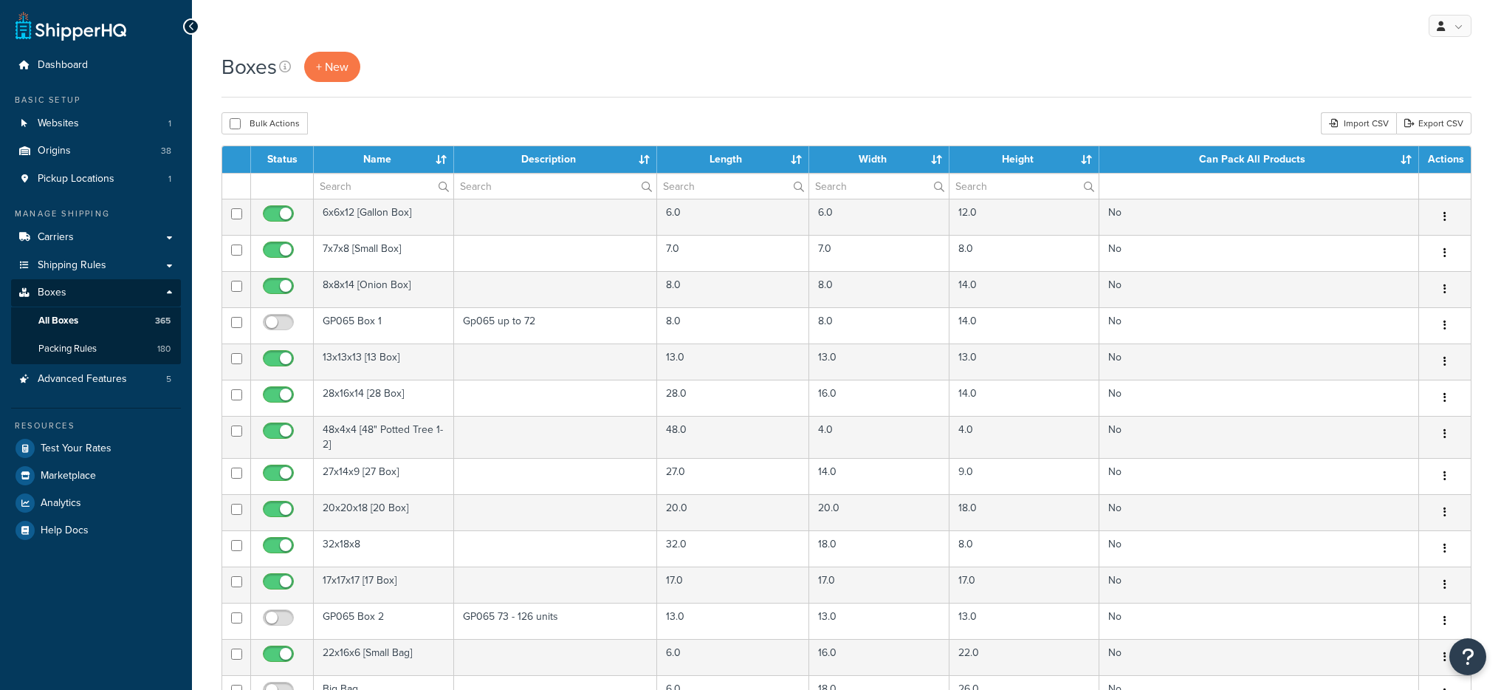
select select "1000"
click at [375, 179] on input "text" at bounding box center [384, 186] width 140 height 25
type input "o"
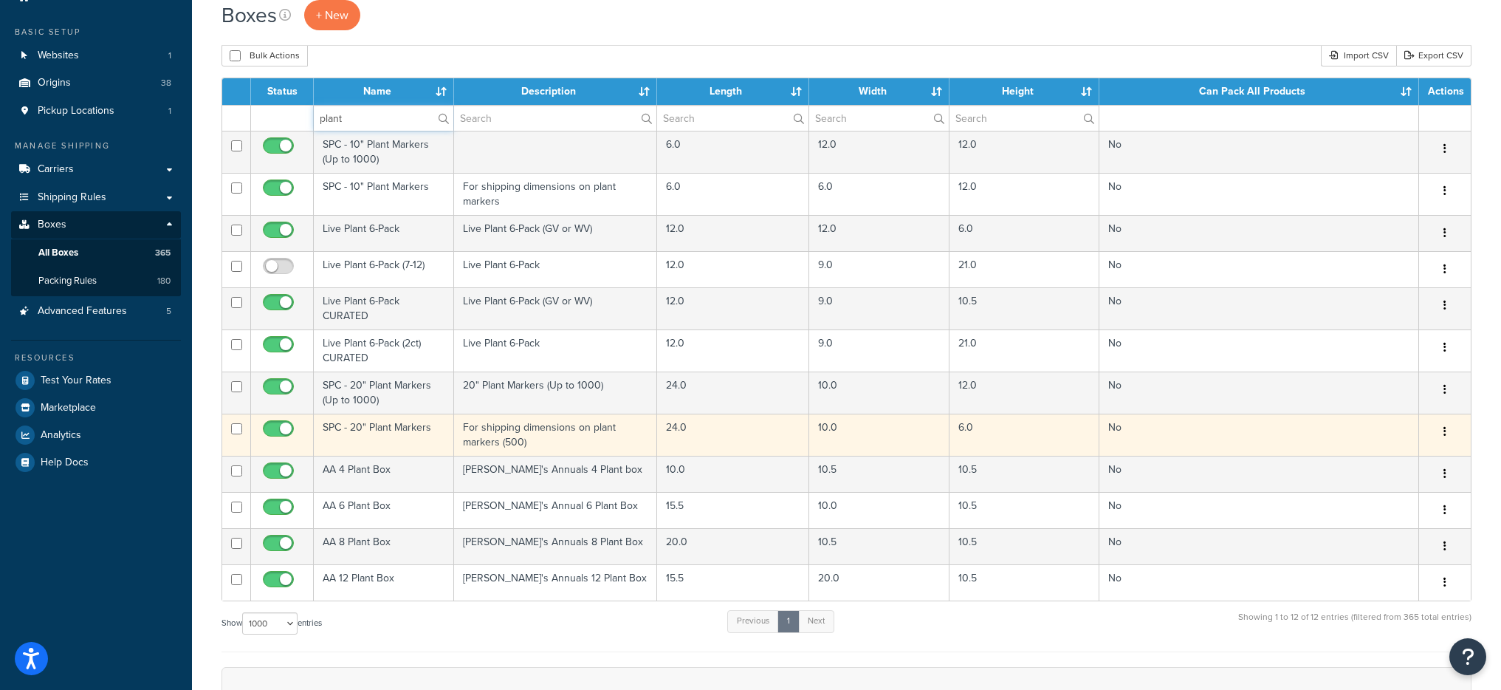
scroll to position [96, 0]
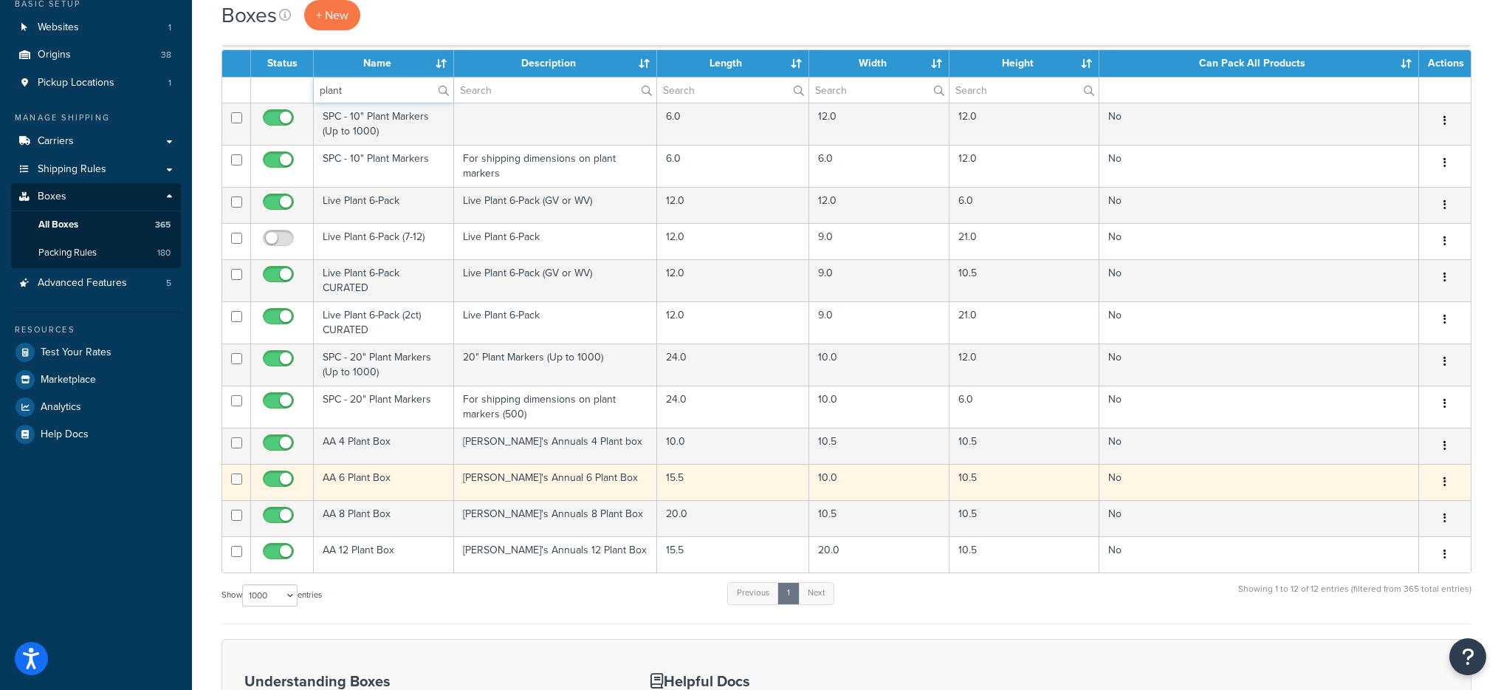
type input "plant"
click at [415, 484] on td "AA 6 Plant Box" at bounding box center [384, 482] width 140 height 36
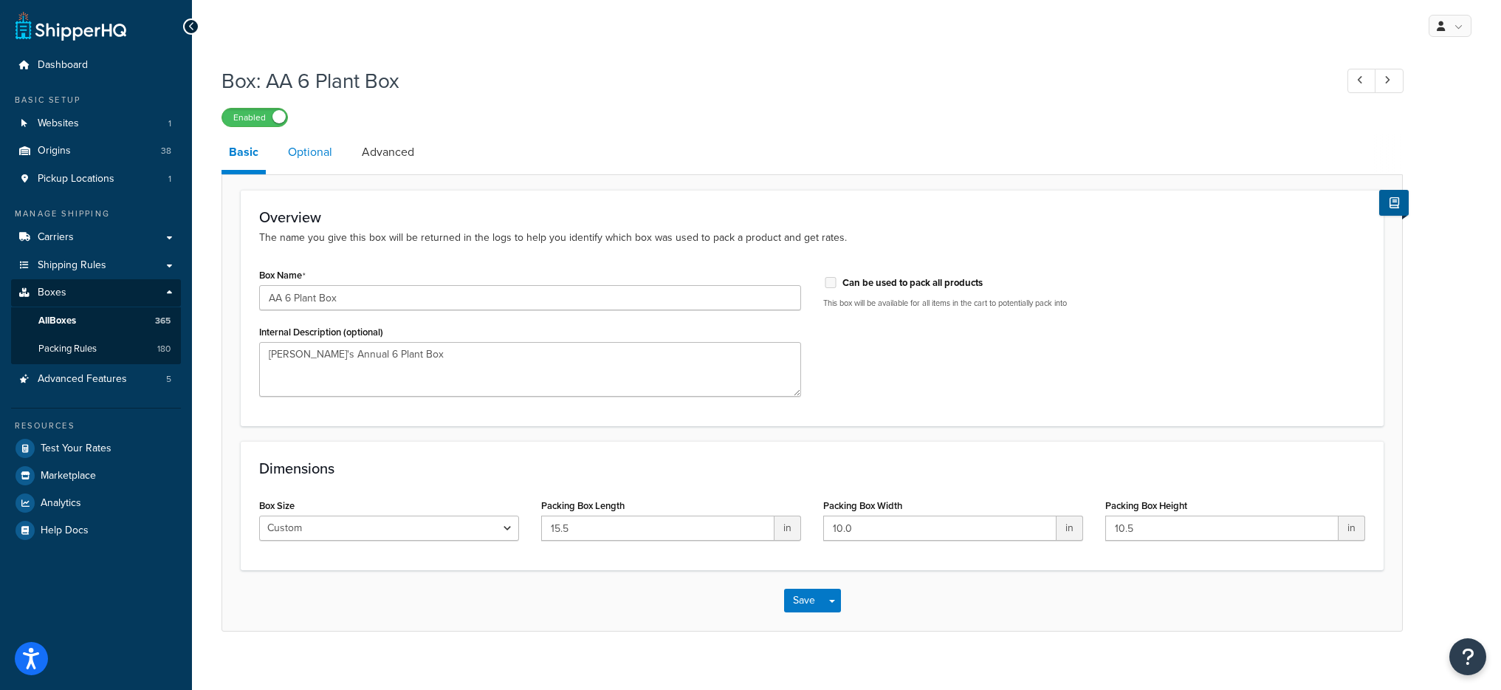
click at [311, 160] on link "Optional" at bounding box center [310, 151] width 59 height 35
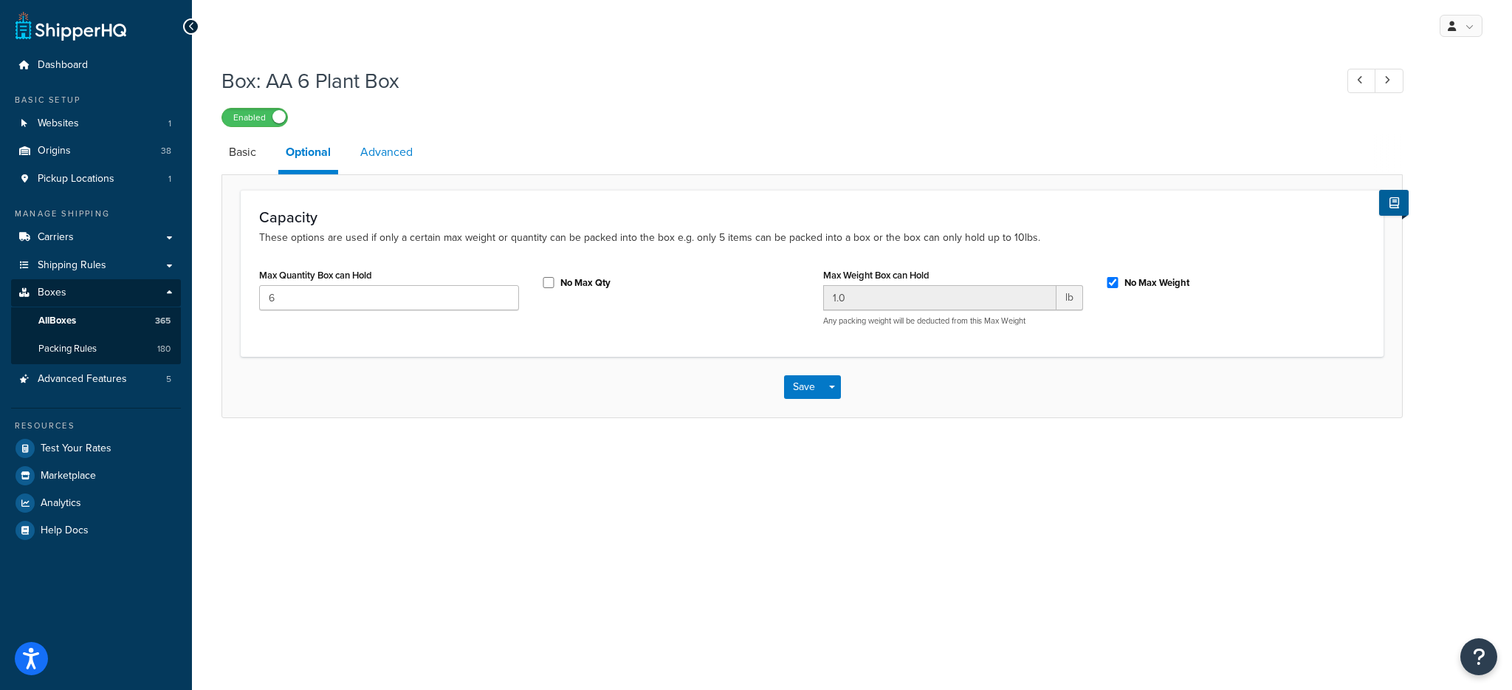
click at [371, 159] on link "Advanced" at bounding box center [386, 151] width 67 height 35
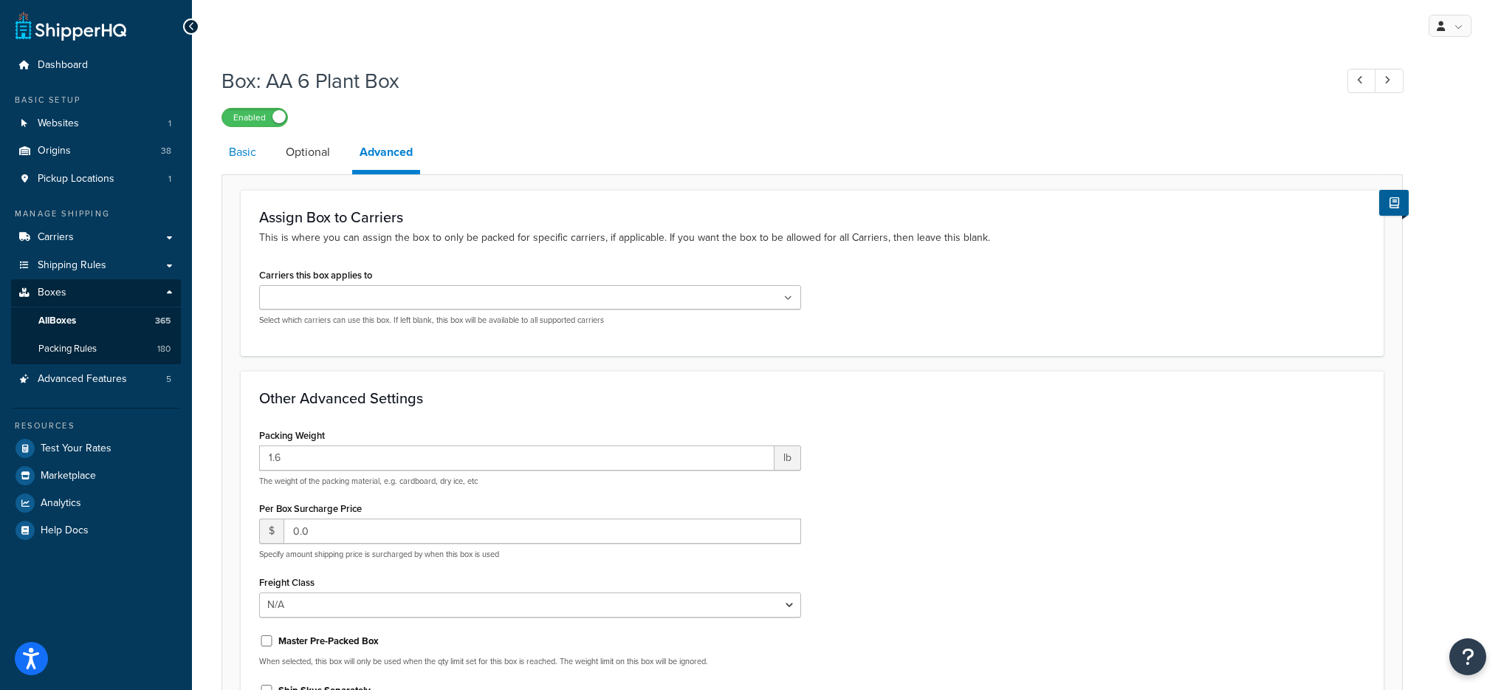
click at [247, 151] on link "Basic" at bounding box center [243, 151] width 42 height 35
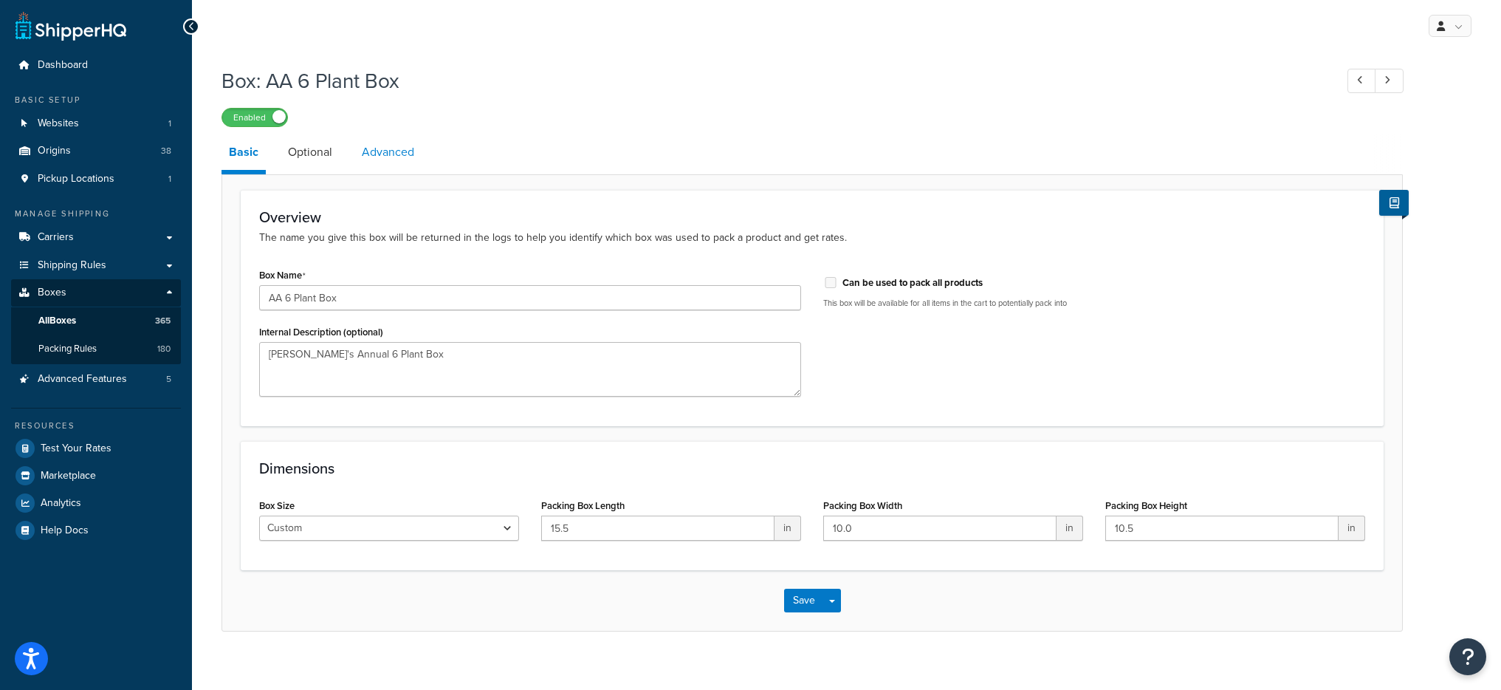
click at [359, 156] on link "Advanced" at bounding box center [387, 151] width 67 height 35
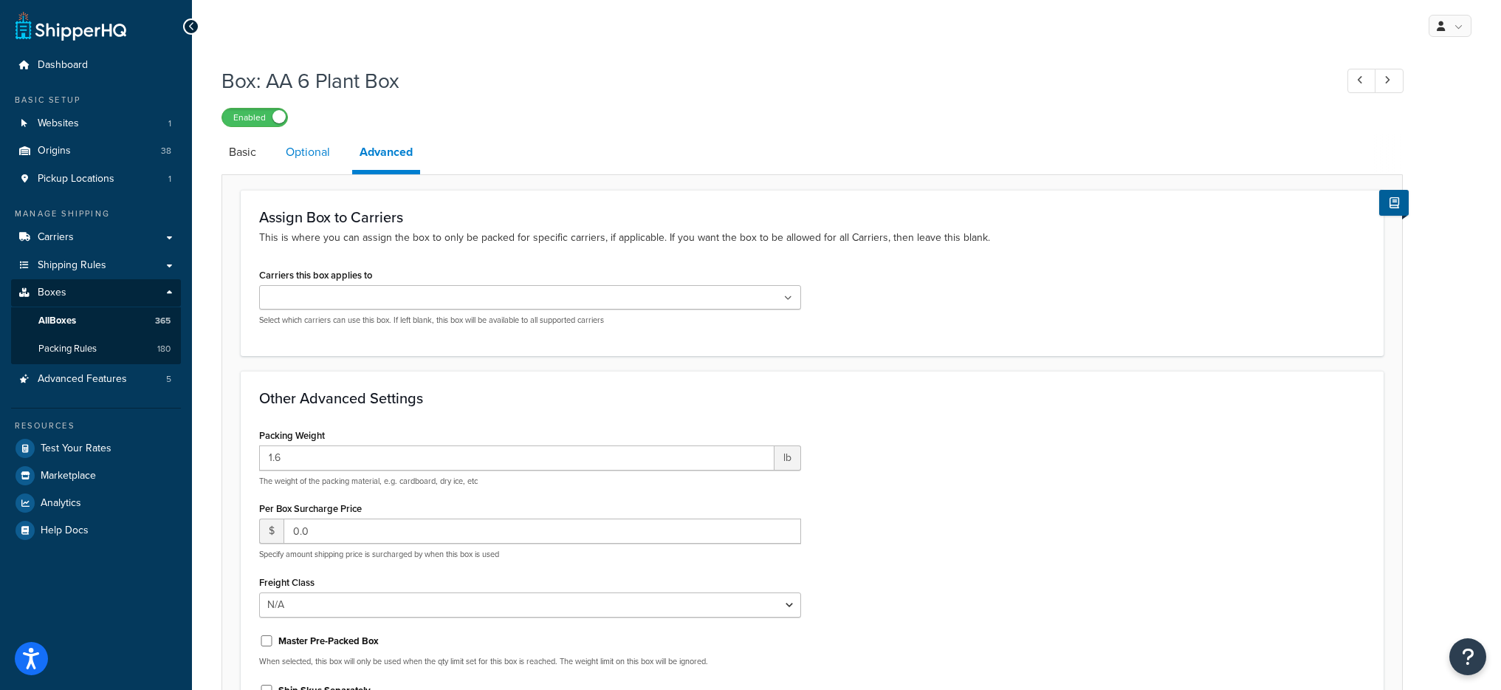
click at [309, 157] on link "Optional" at bounding box center [307, 151] width 59 height 35
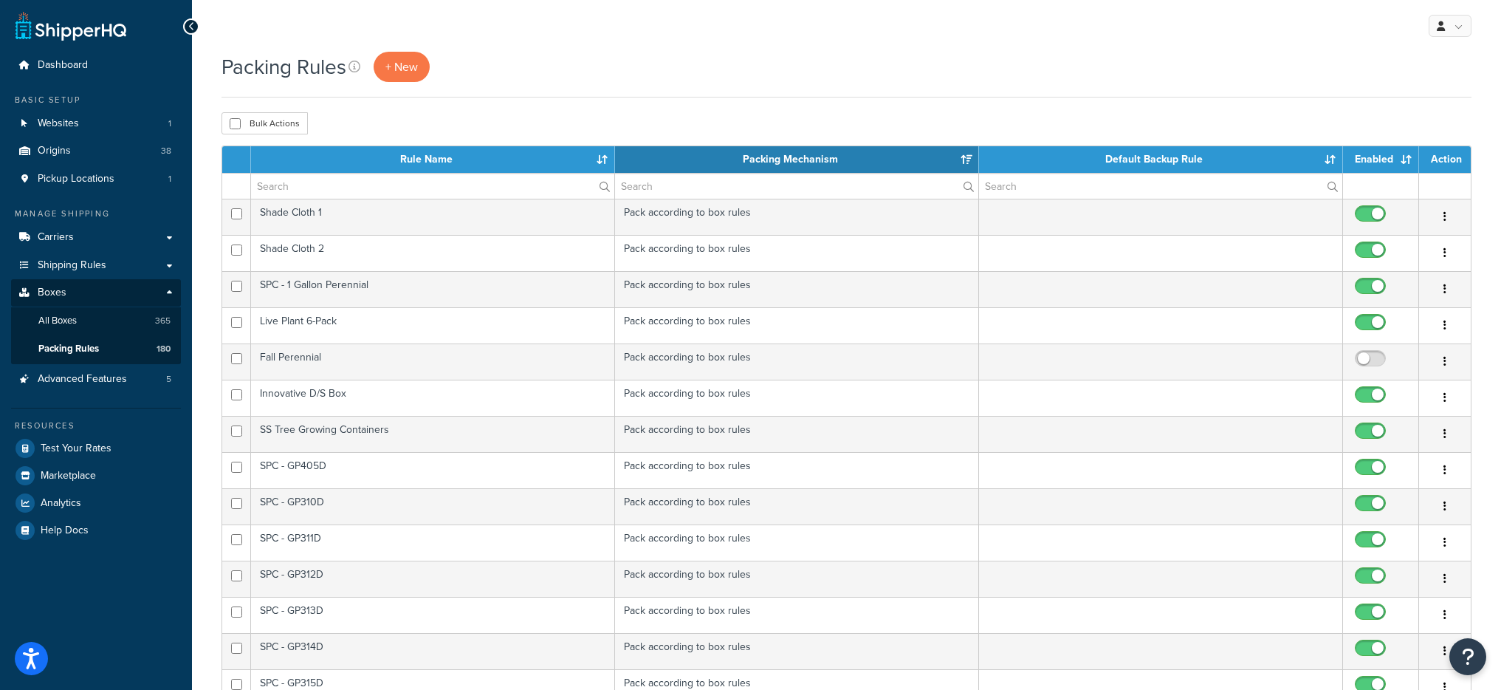
select select "100"
click at [91, 66] on link "Dashboard" at bounding box center [96, 65] width 170 height 27
